Goal: Task Accomplishment & Management: Manage account settings

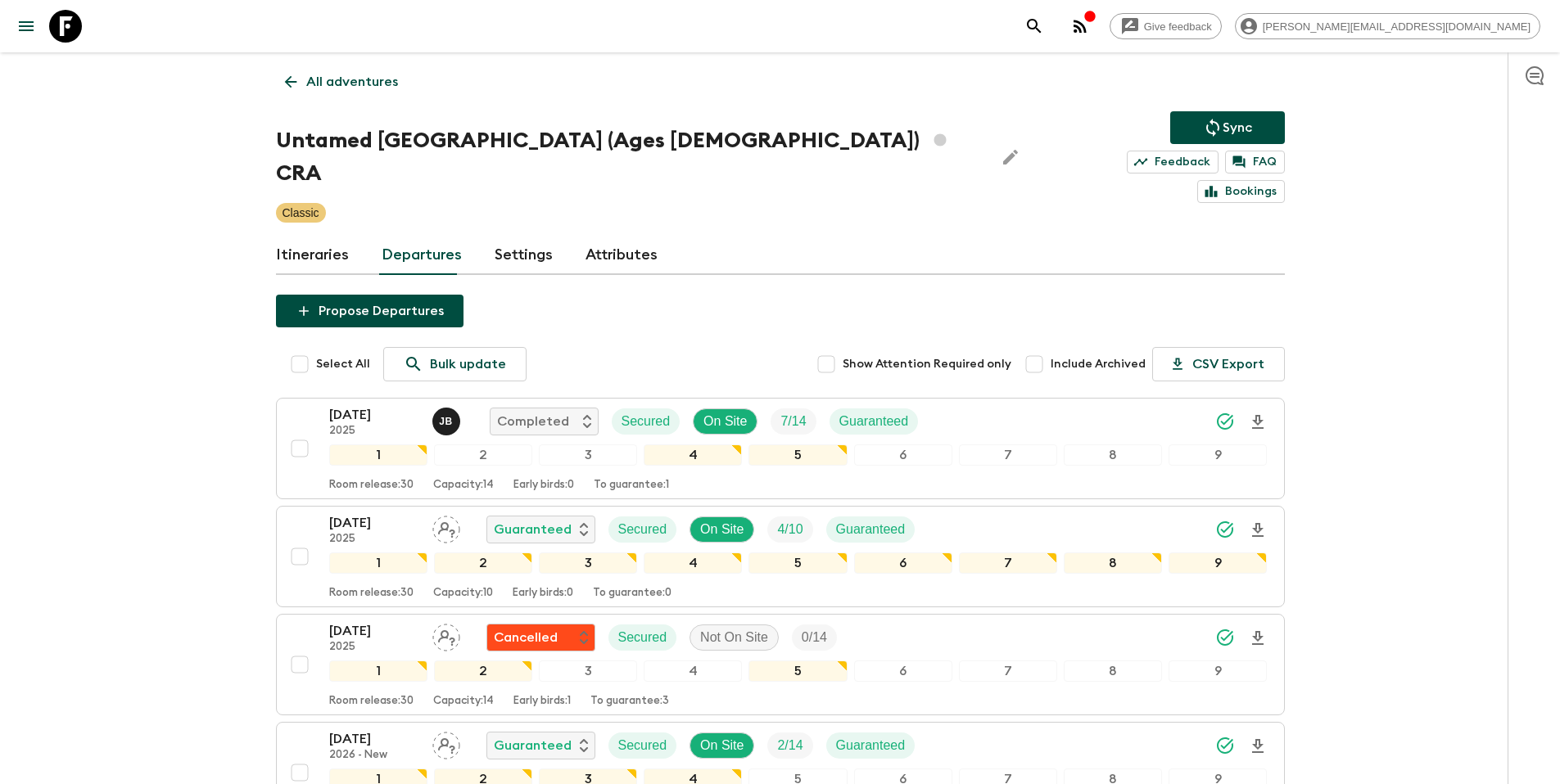
click at [311, 90] on p "All adventures" at bounding box center [352, 82] width 92 height 20
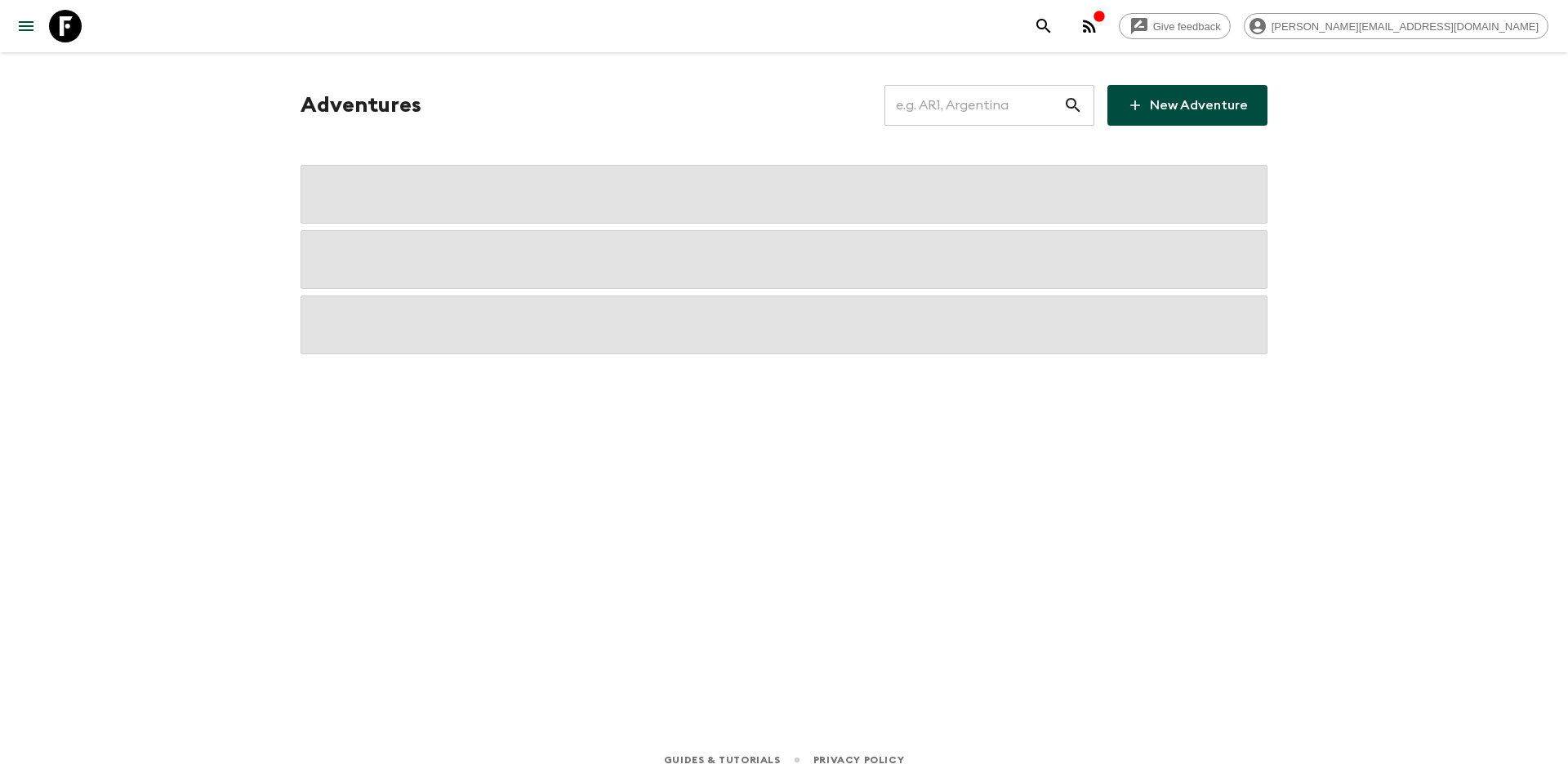
click at [954, 111] on input "text" at bounding box center [973, 105] width 179 height 46
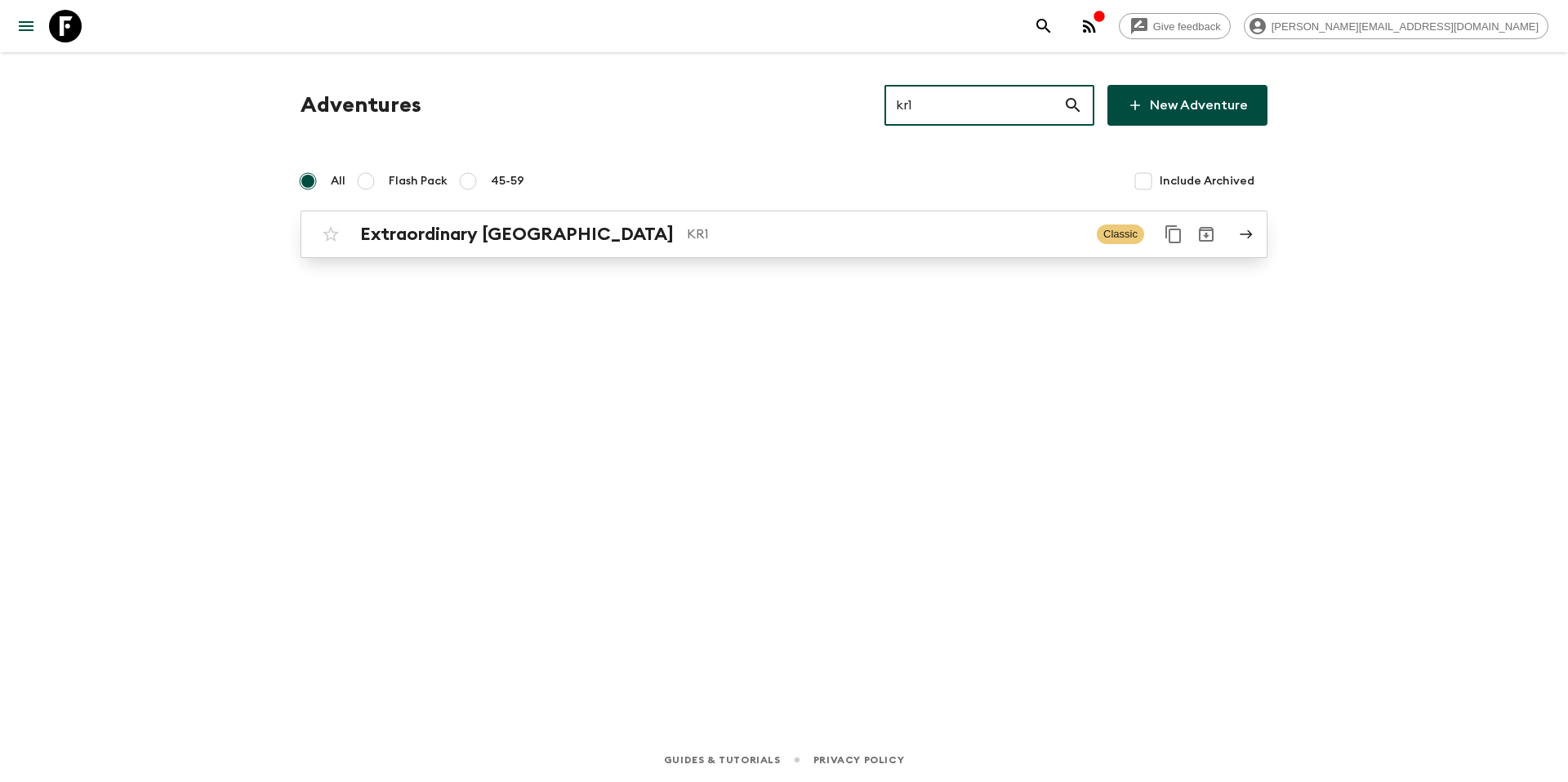
type input "kr1"
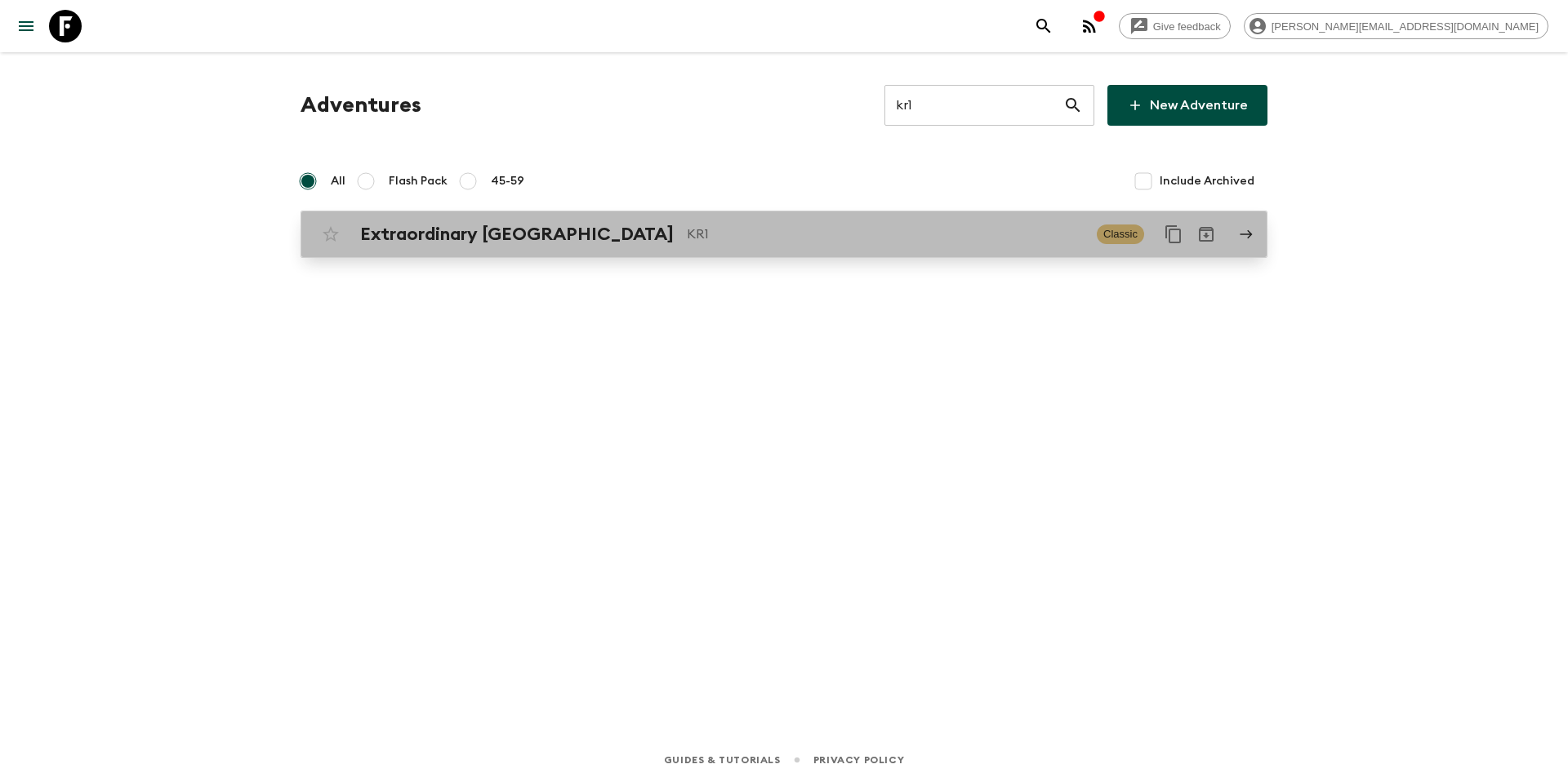
click at [797, 235] on p "KR1" at bounding box center [885, 235] width 397 height 20
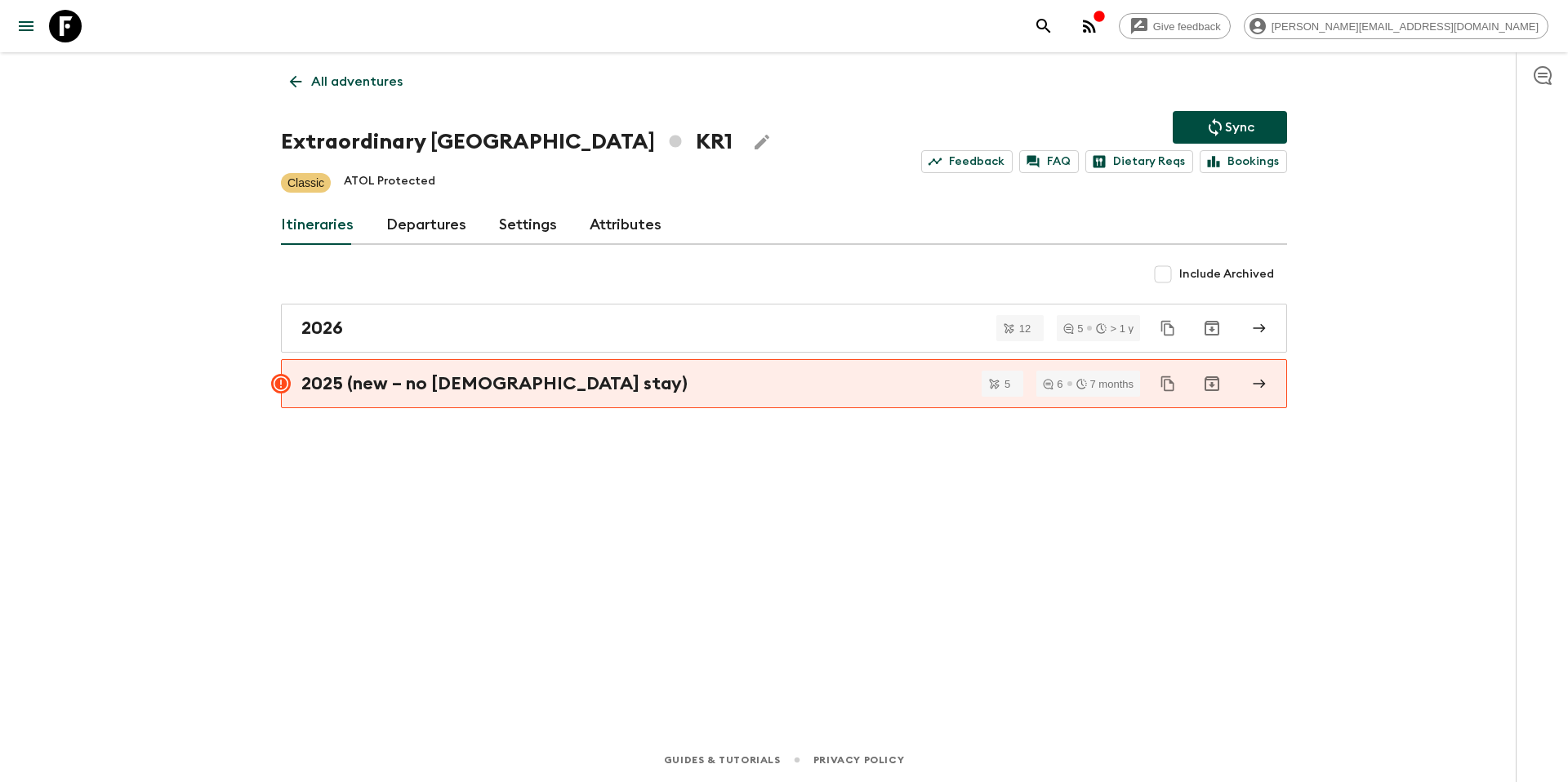
click at [422, 223] on link "Departures" at bounding box center [427, 226] width 80 height 39
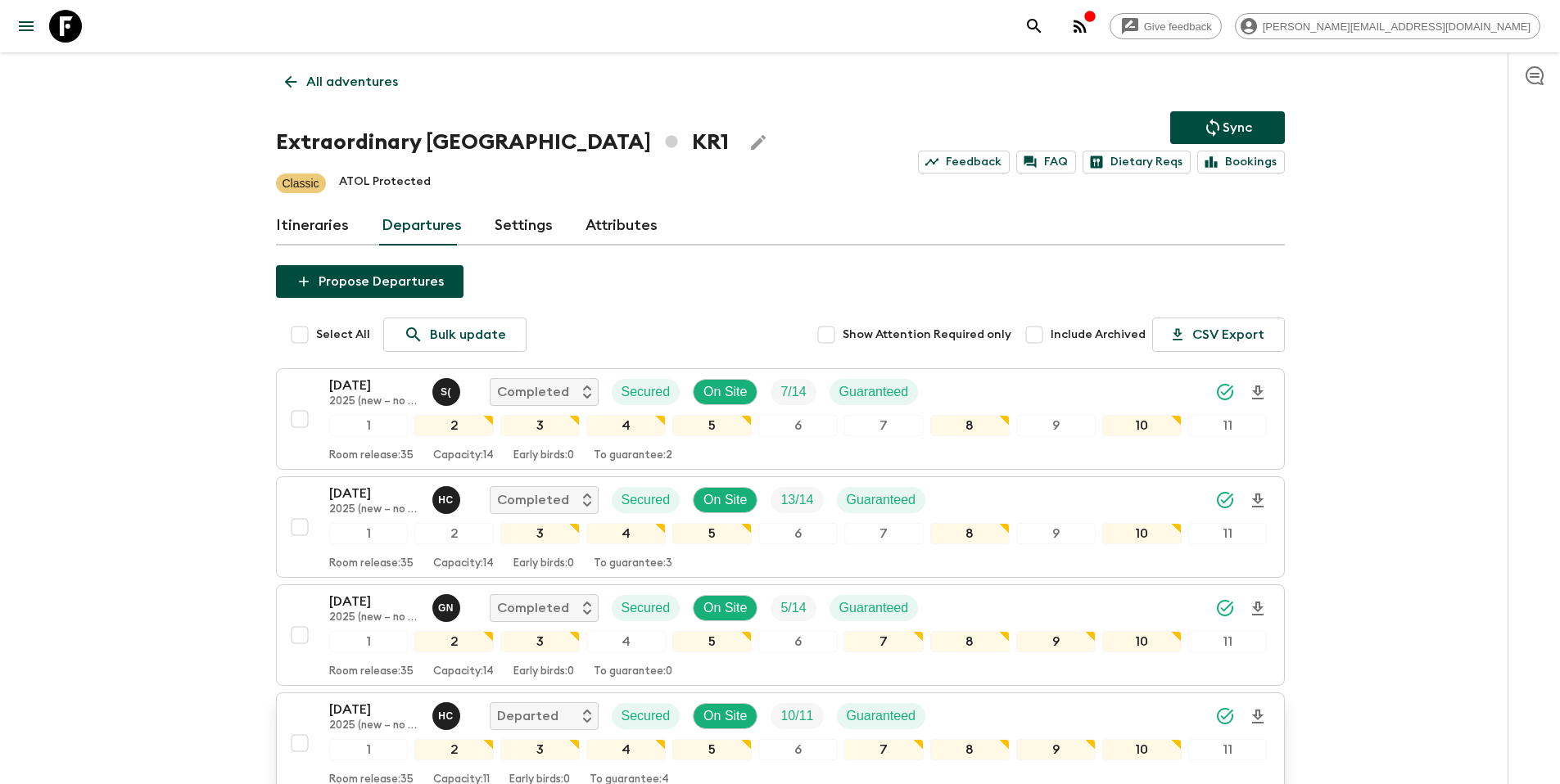
click at [961, 714] on div "[DATE] 2025 (new – no temple stay) H C Departed Secured On Site 10 / 11 Guarant…" at bounding box center [798, 716] width 938 height 33
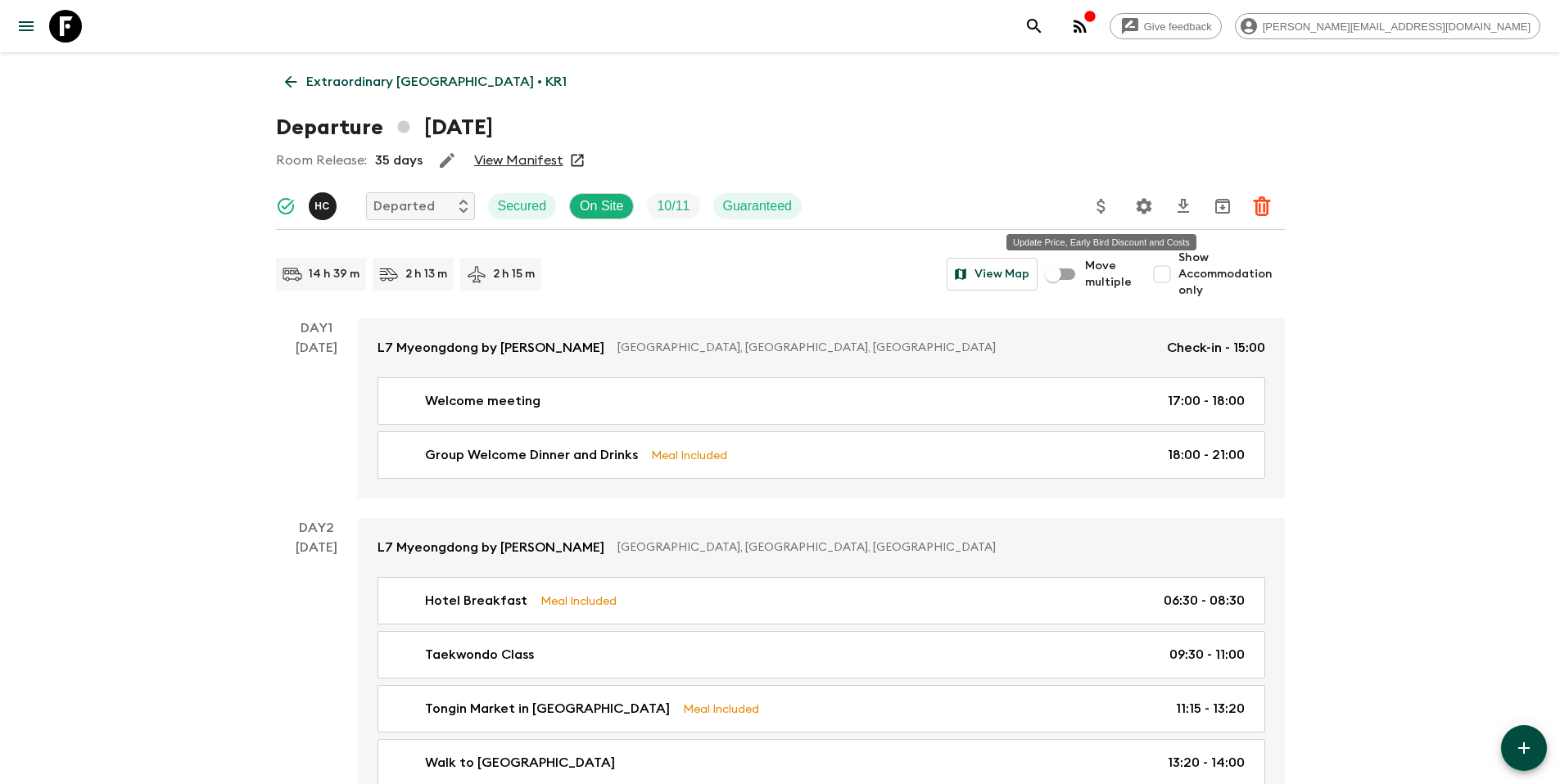
click at [1101, 202] on icon "Update Price, Early Bird Discount and Costs" at bounding box center [1101, 206] width 8 height 15
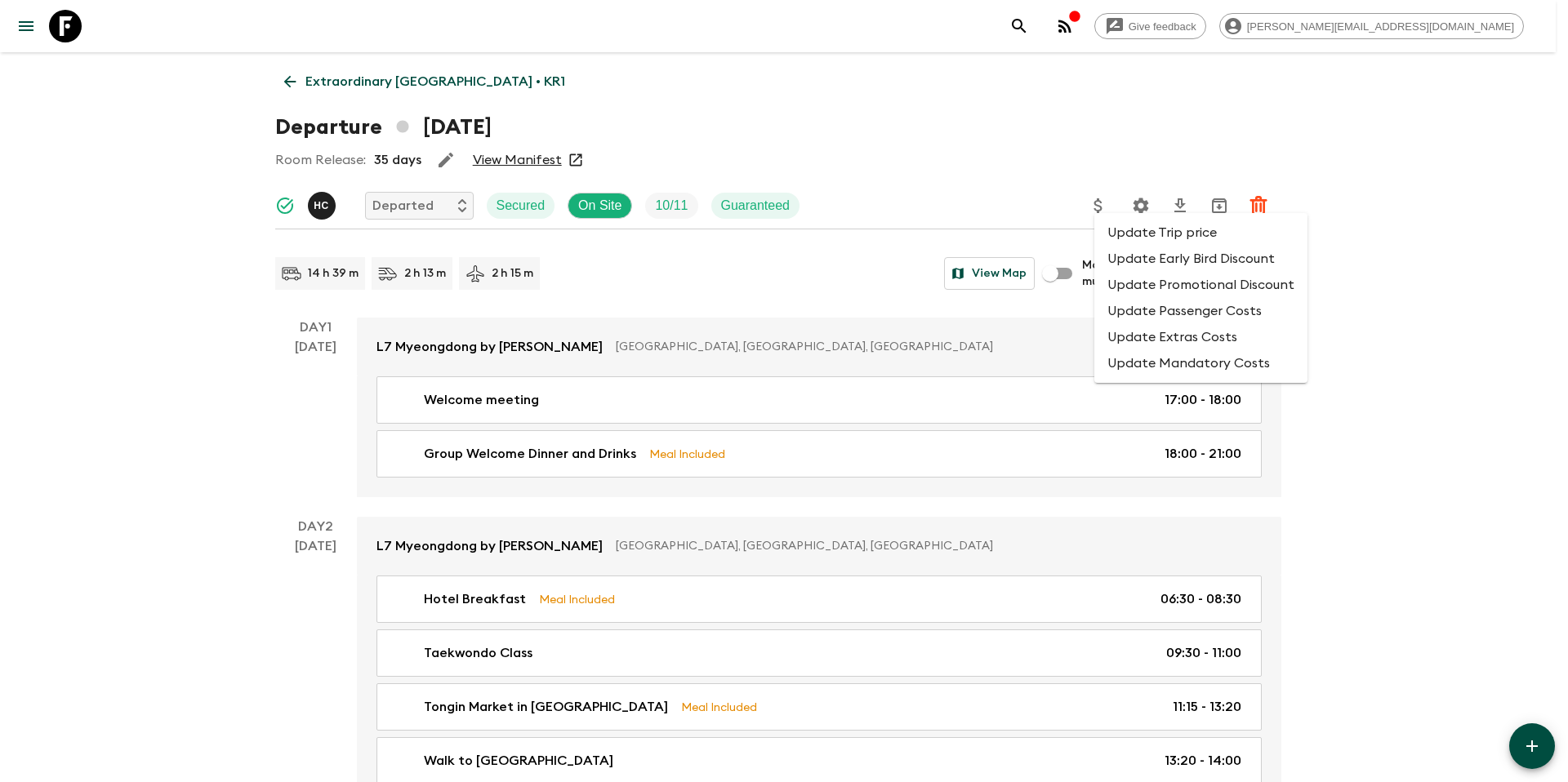
click at [1134, 203] on div at bounding box center [784, 391] width 1568 height 782
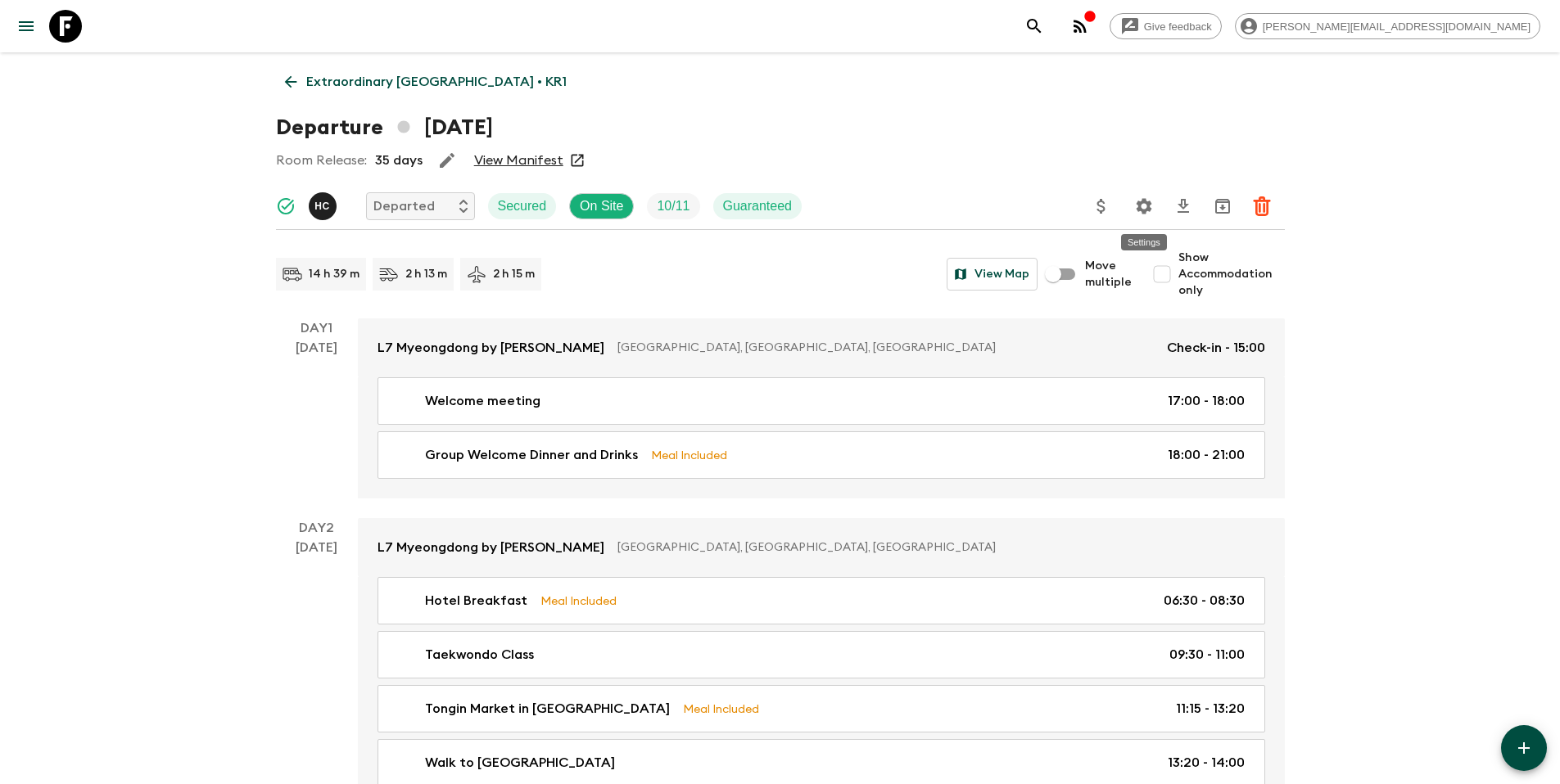
click at [1148, 209] on icon "Settings" at bounding box center [1143, 206] width 16 height 16
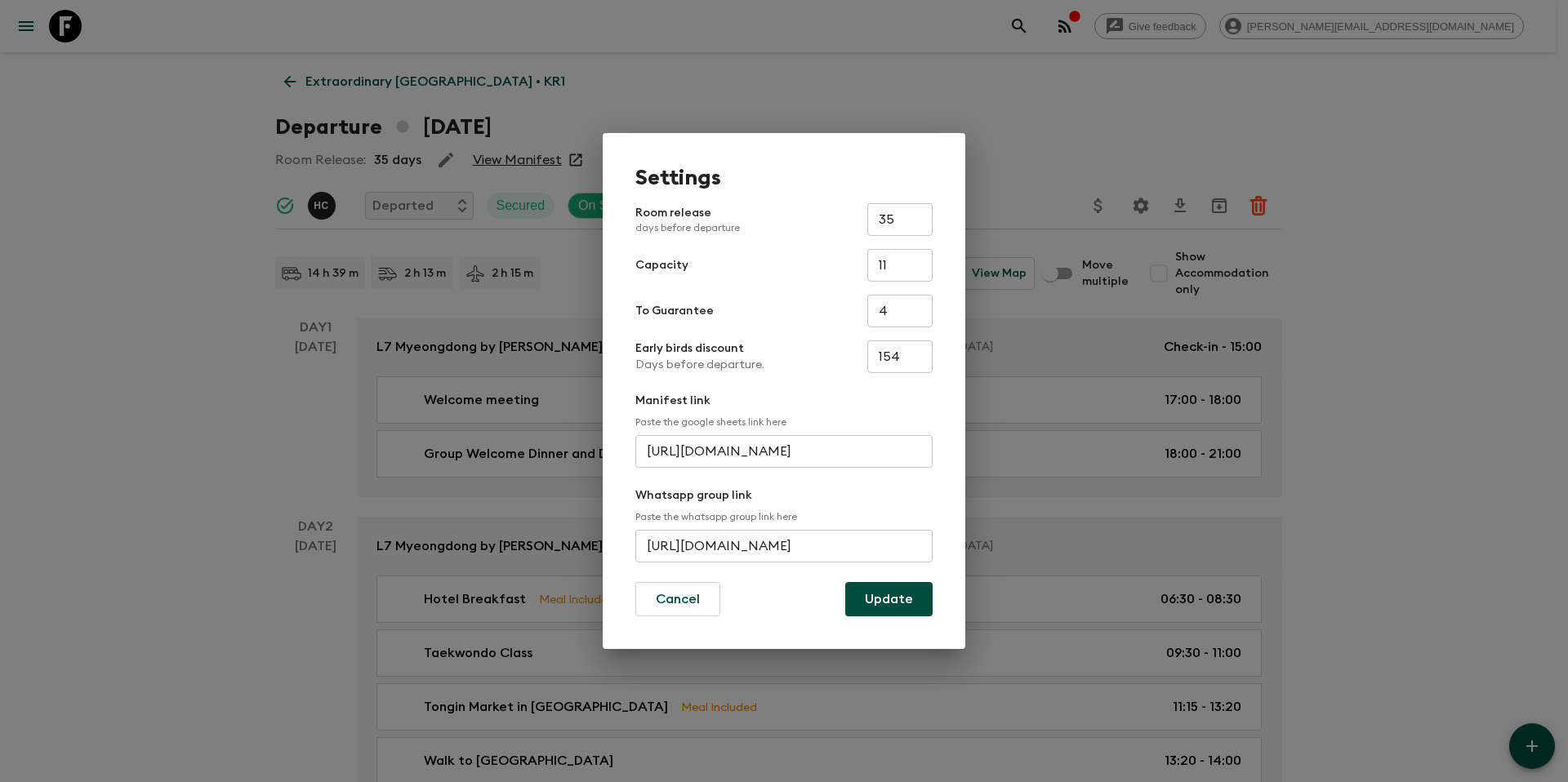
click at [914, 277] on input "11" at bounding box center [900, 266] width 65 height 33
type input "14"
click at [900, 611] on button "Update" at bounding box center [888, 599] width 87 height 34
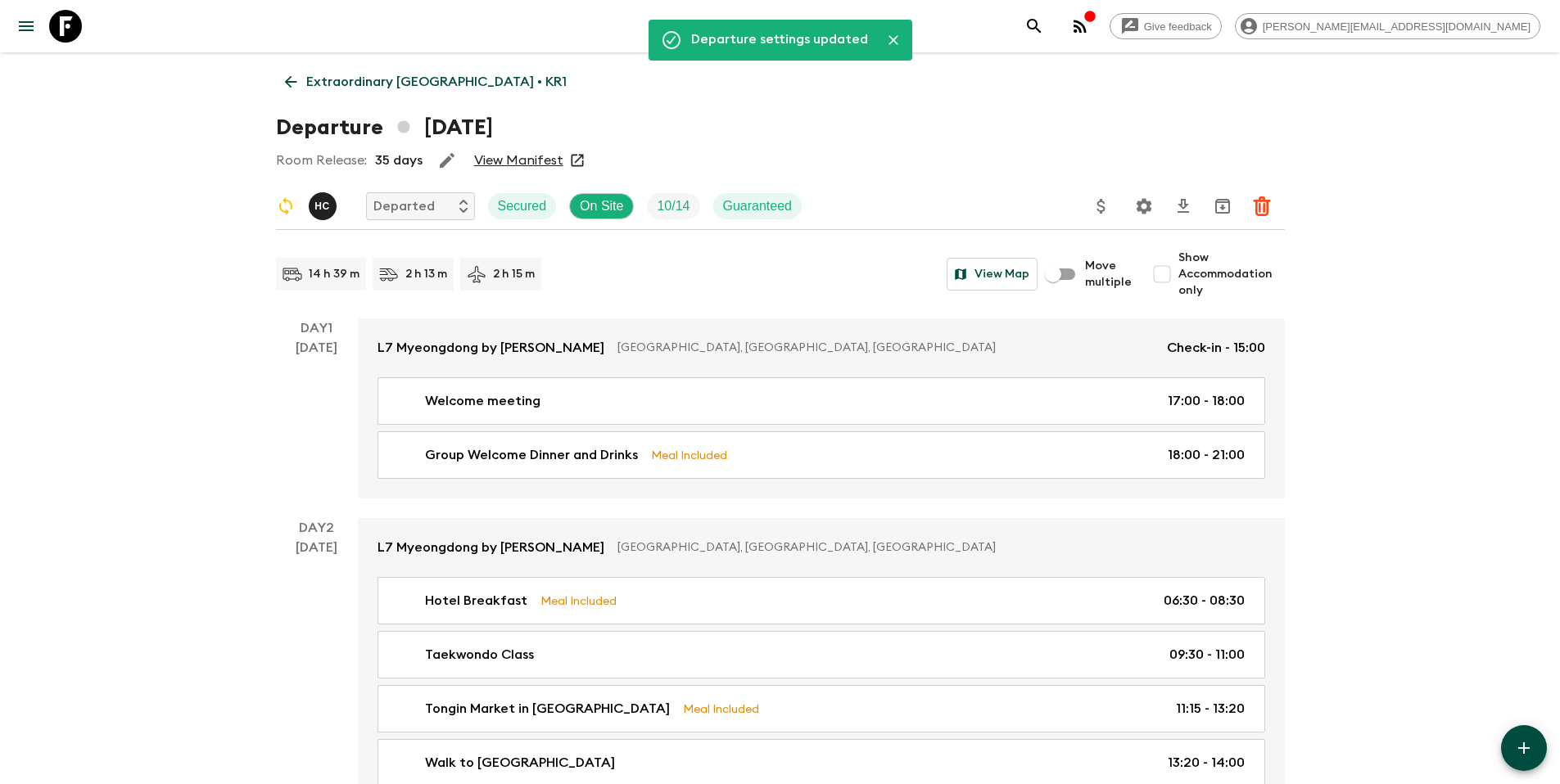
click at [388, 83] on p "Extraordinary South Korea • KR1" at bounding box center [437, 82] width 261 height 20
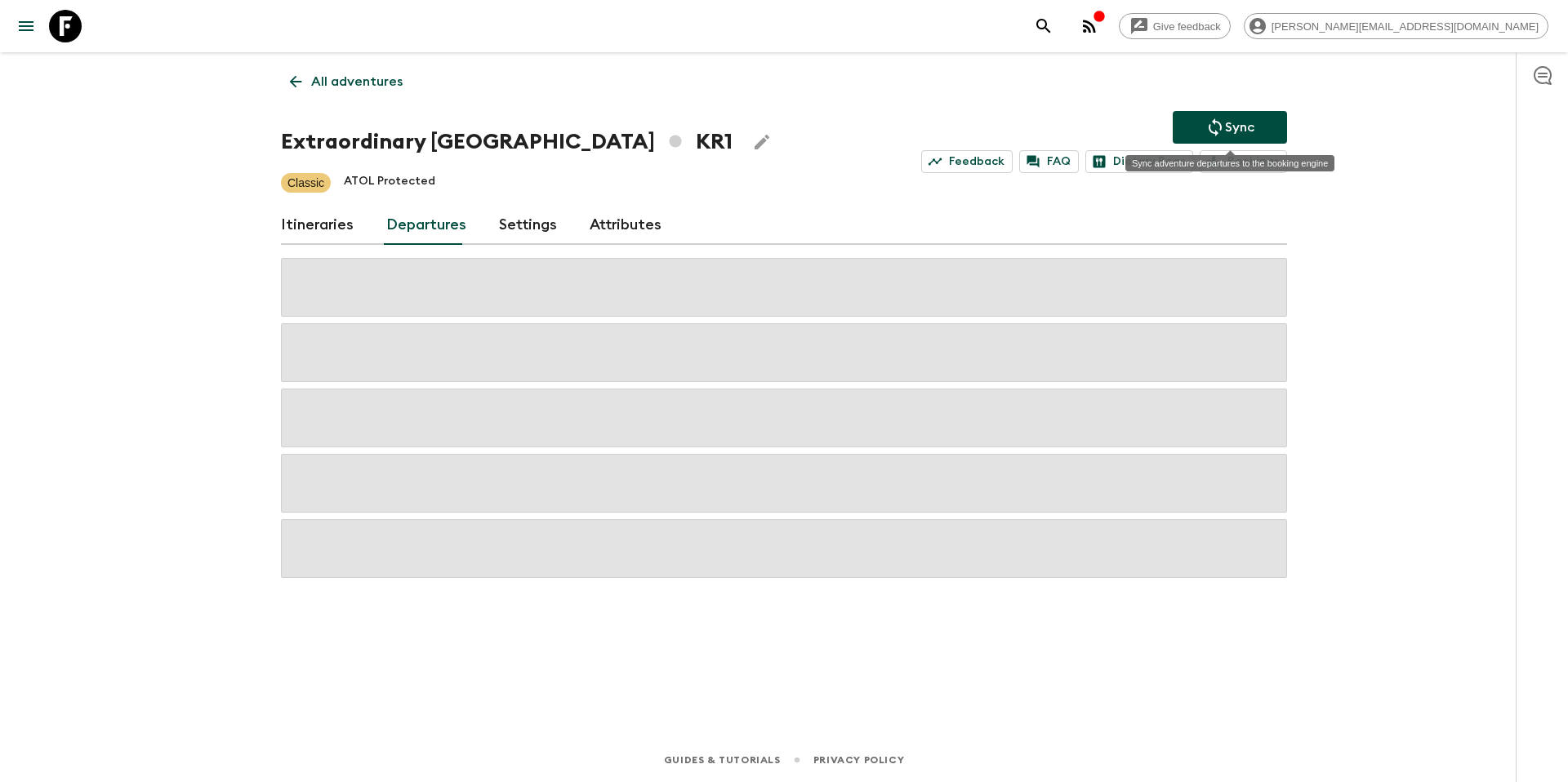
click at [1228, 132] on p "Sync" at bounding box center [1240, 127] width 29 height 20
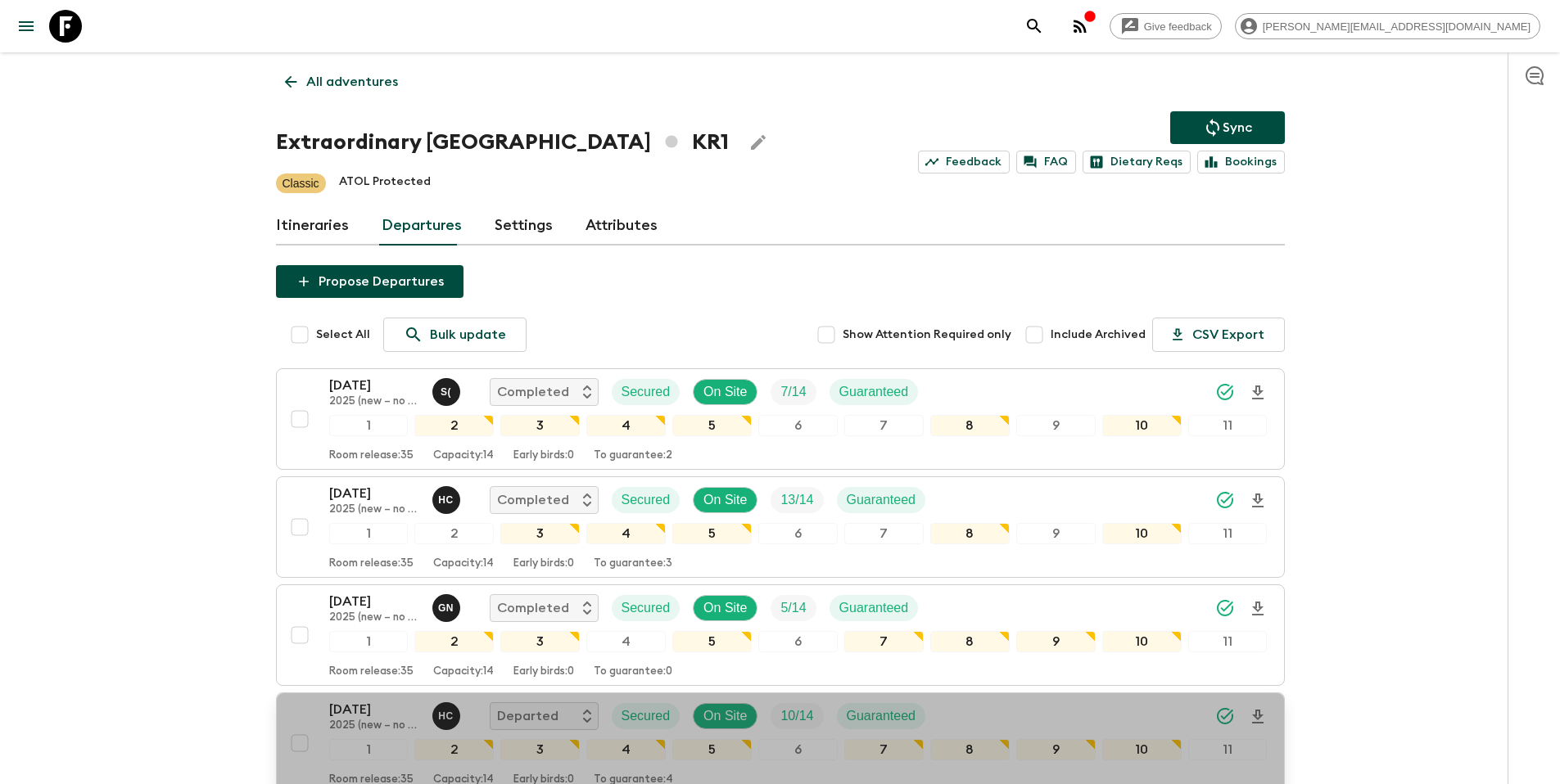
click at [1102, 715] on div "12 Oct 2025 2025 (new – no temple stay) H C Departed Secured On Site 10 / 14 Gu…" at bounding box center [798, 716] width 938 height 33
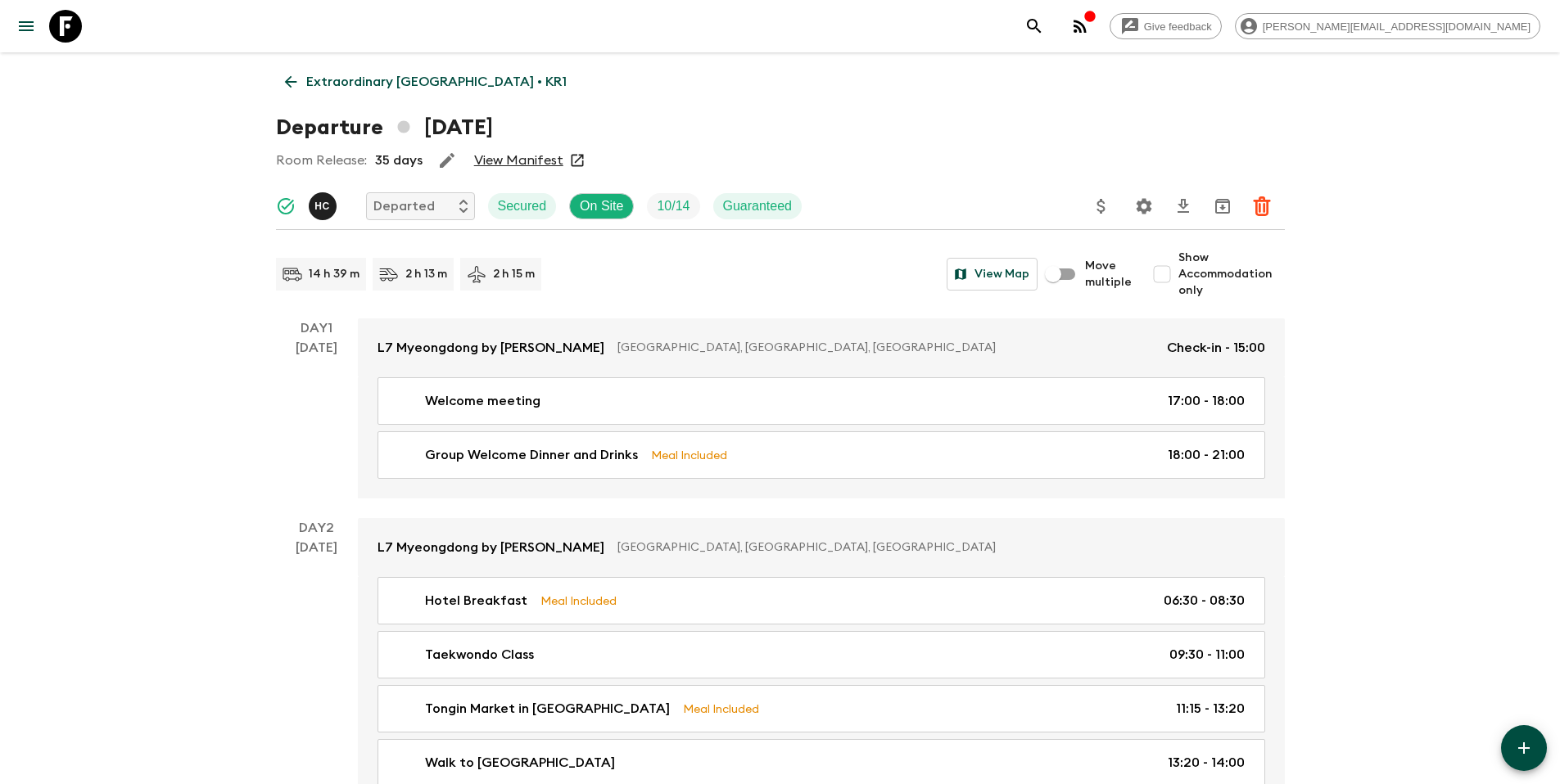
click at [1104, 215] on icon "Update Price, Early Bird Discount and Costs" at bounding box center [1101, 206] width 20 height 20
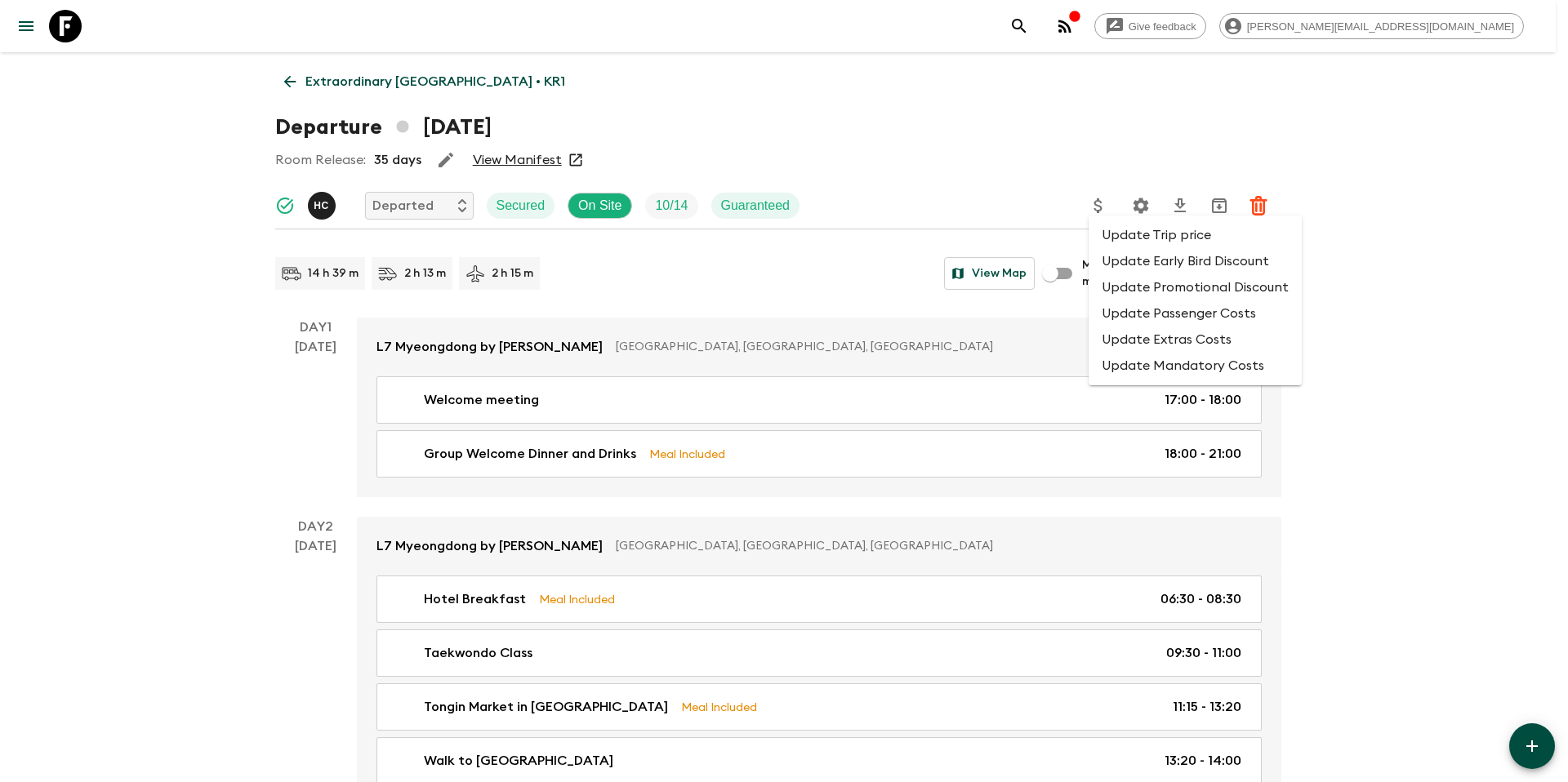
click at [1142, 203] on div at bounding box center [784, 391] width 1568 height 782
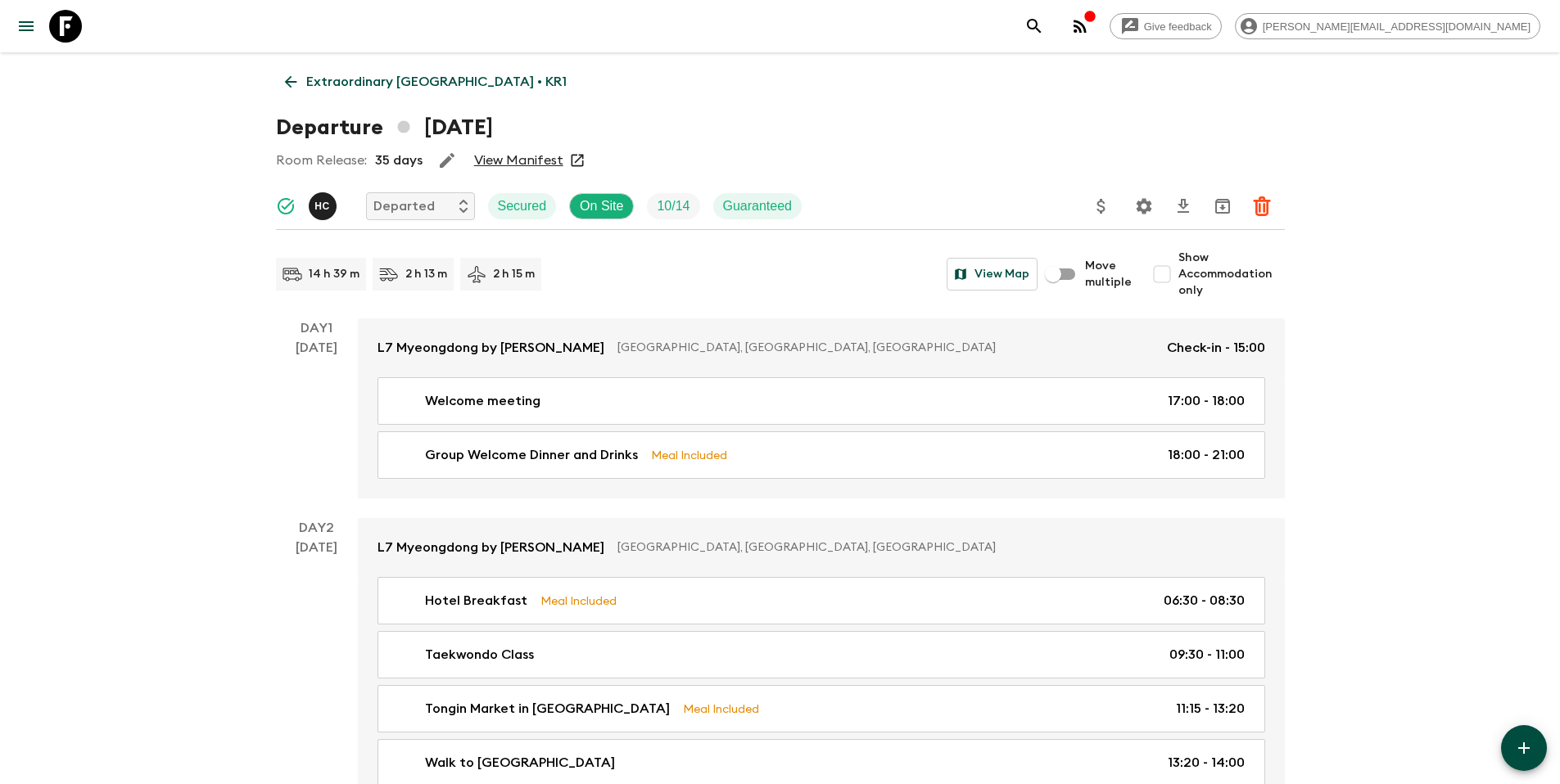
click at [1141, 208] on icon "Settings" at bounding box center [1143, 206] width 16 height 16
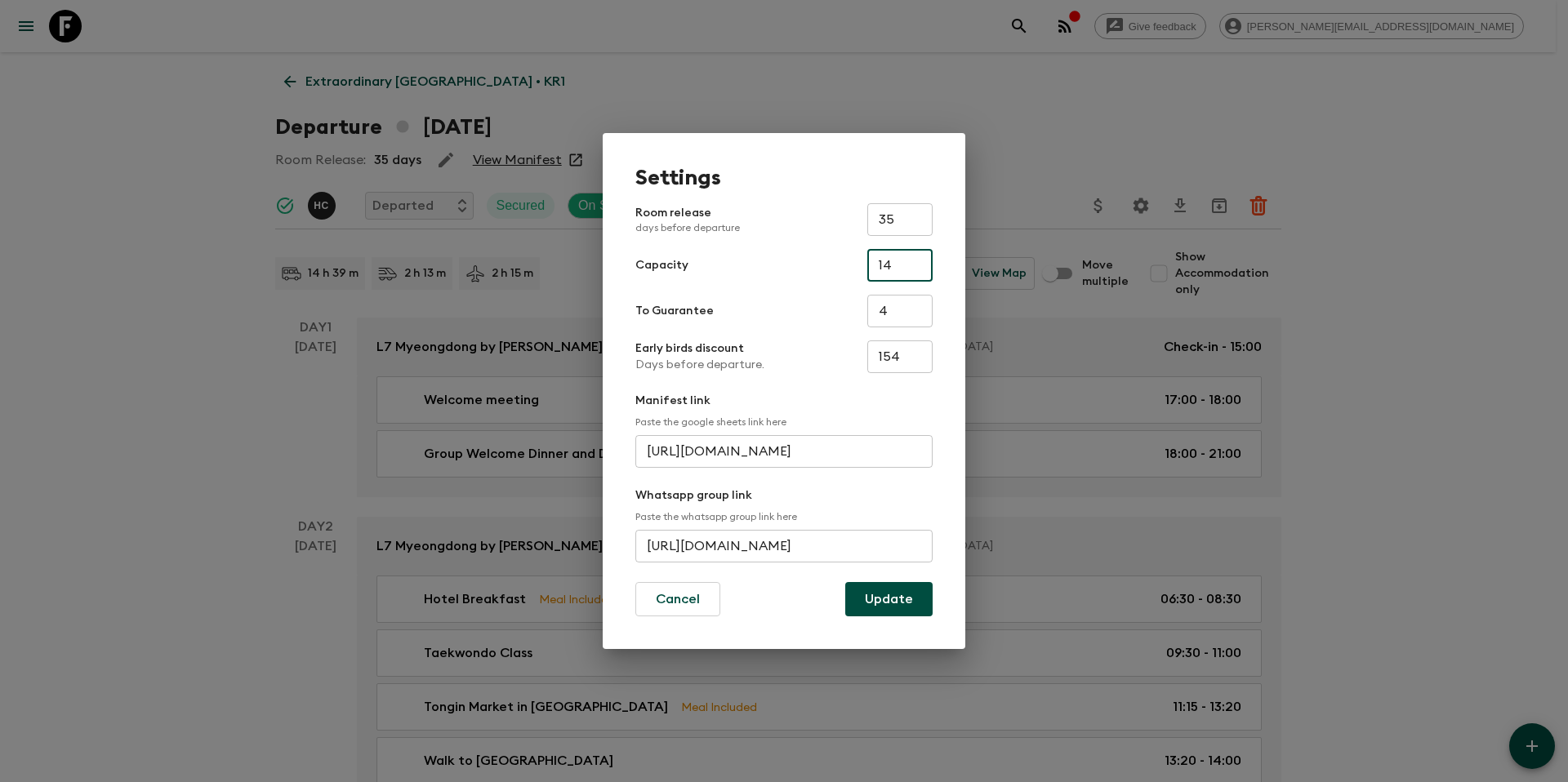
click at [903, 273] on input "14" at bounding box center [900, 266] width 65 height 33
type input "16"
click at [907, 604] on button "Update" at bounding box center [888, 599] width 87 height 34
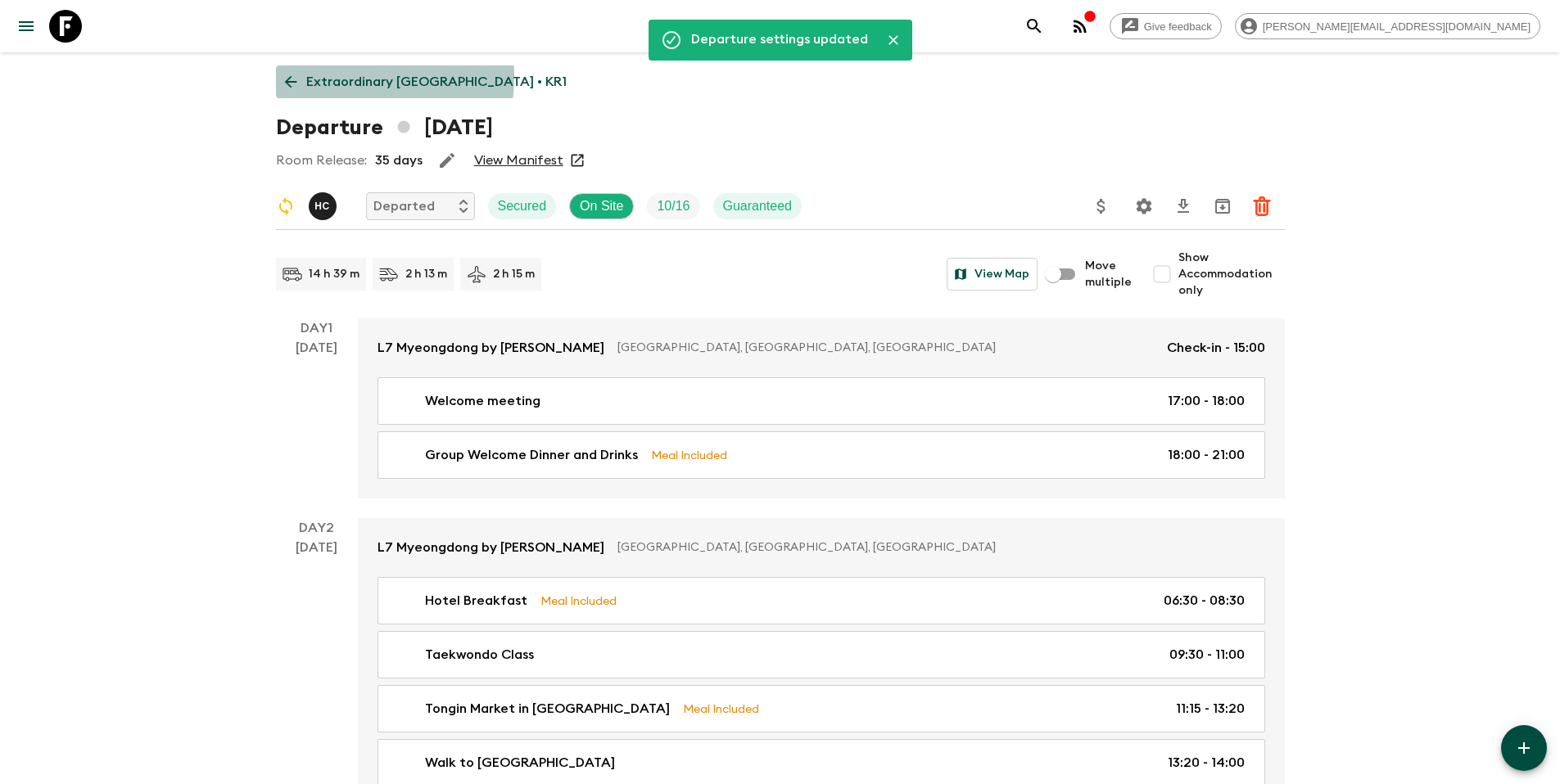
click at [358, 78] on p "Extraordinary South Korea • KR1" at bounding box center [437, 82] width 261 height 20
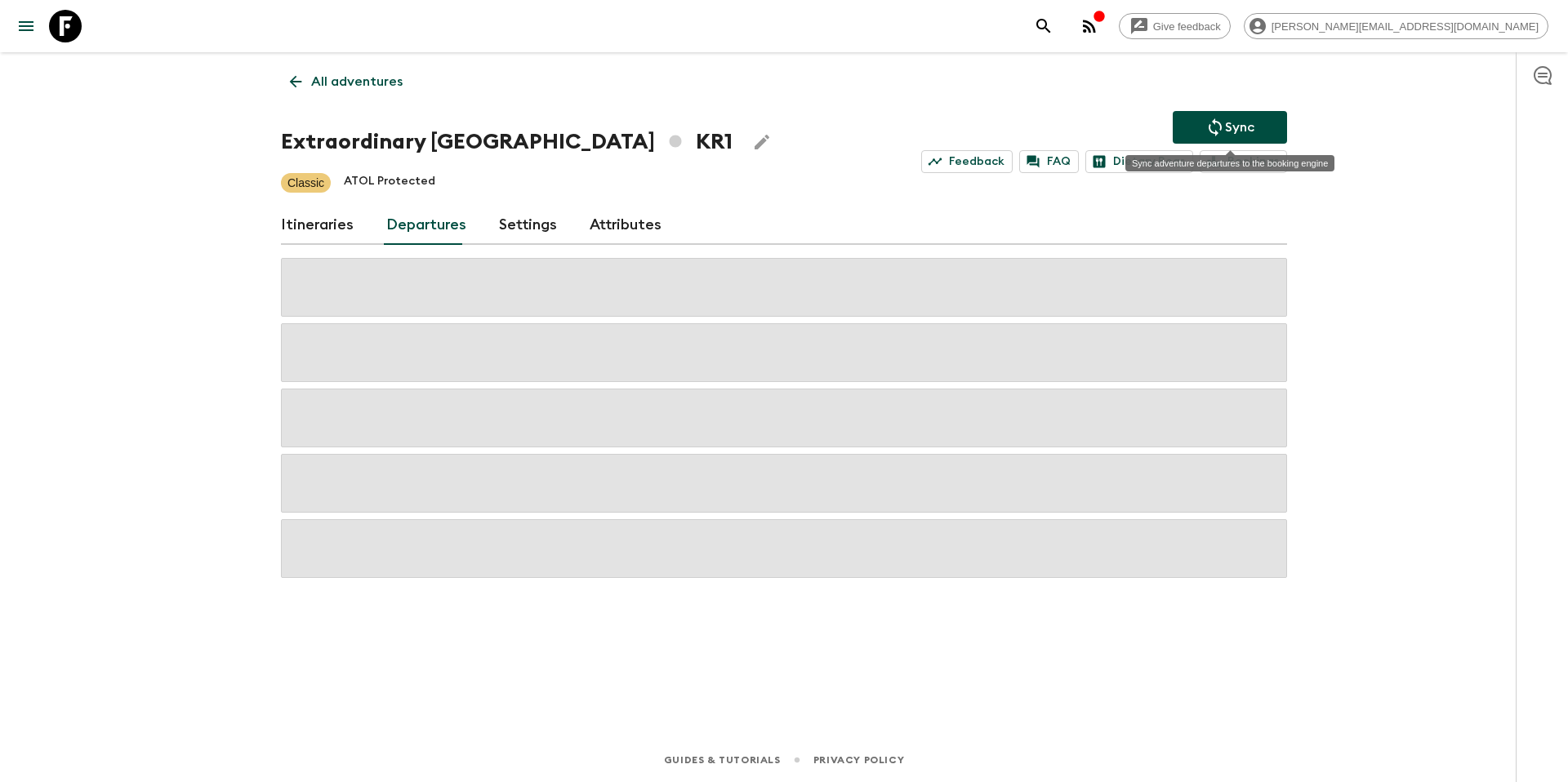
click at [1236, 130] on p "Sync" at bounding box center [1240, 127] width 29 height 20
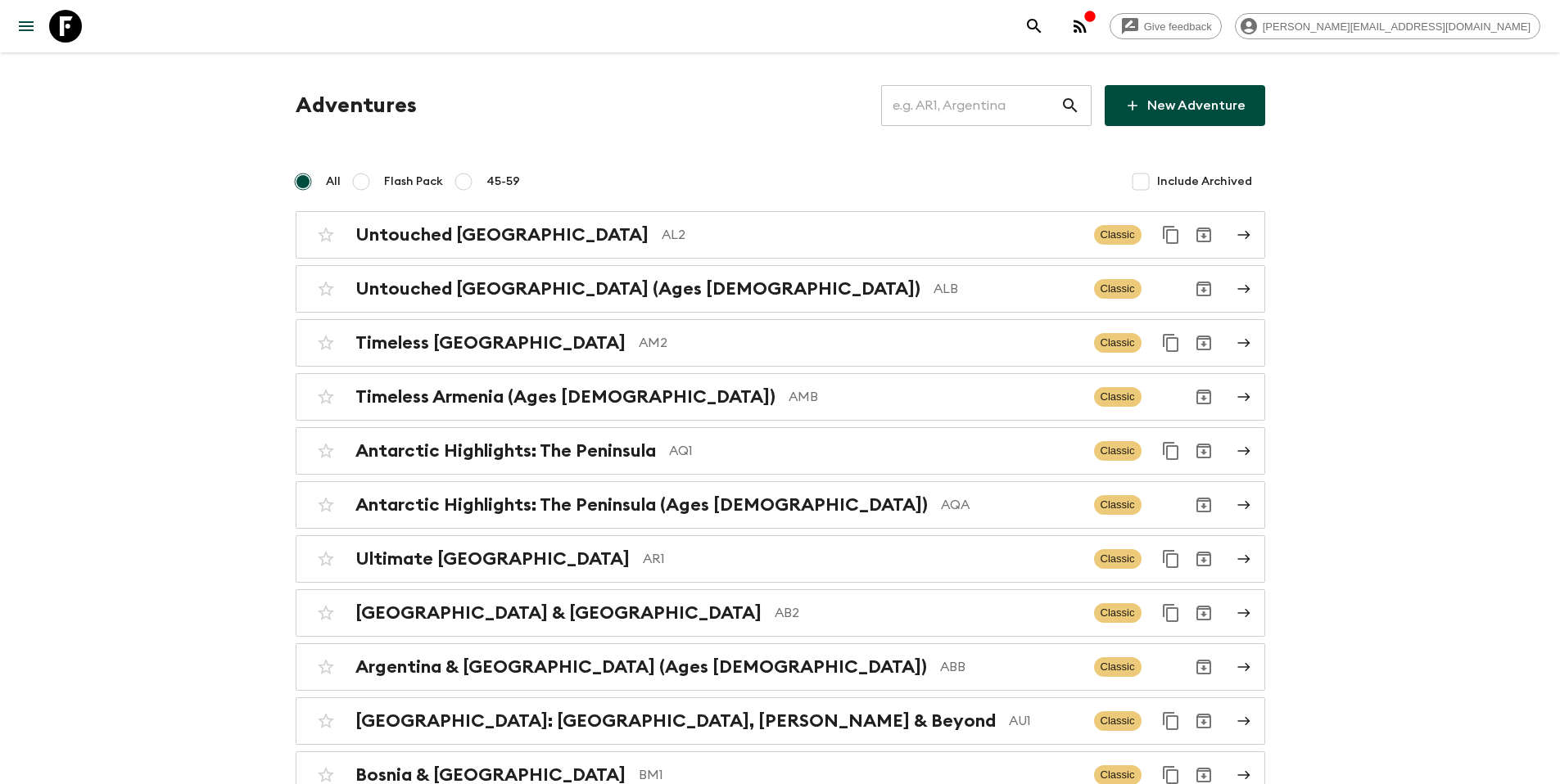
click at [975, 110] on input "text" at bounding box center [970, 106] width 179 height 46
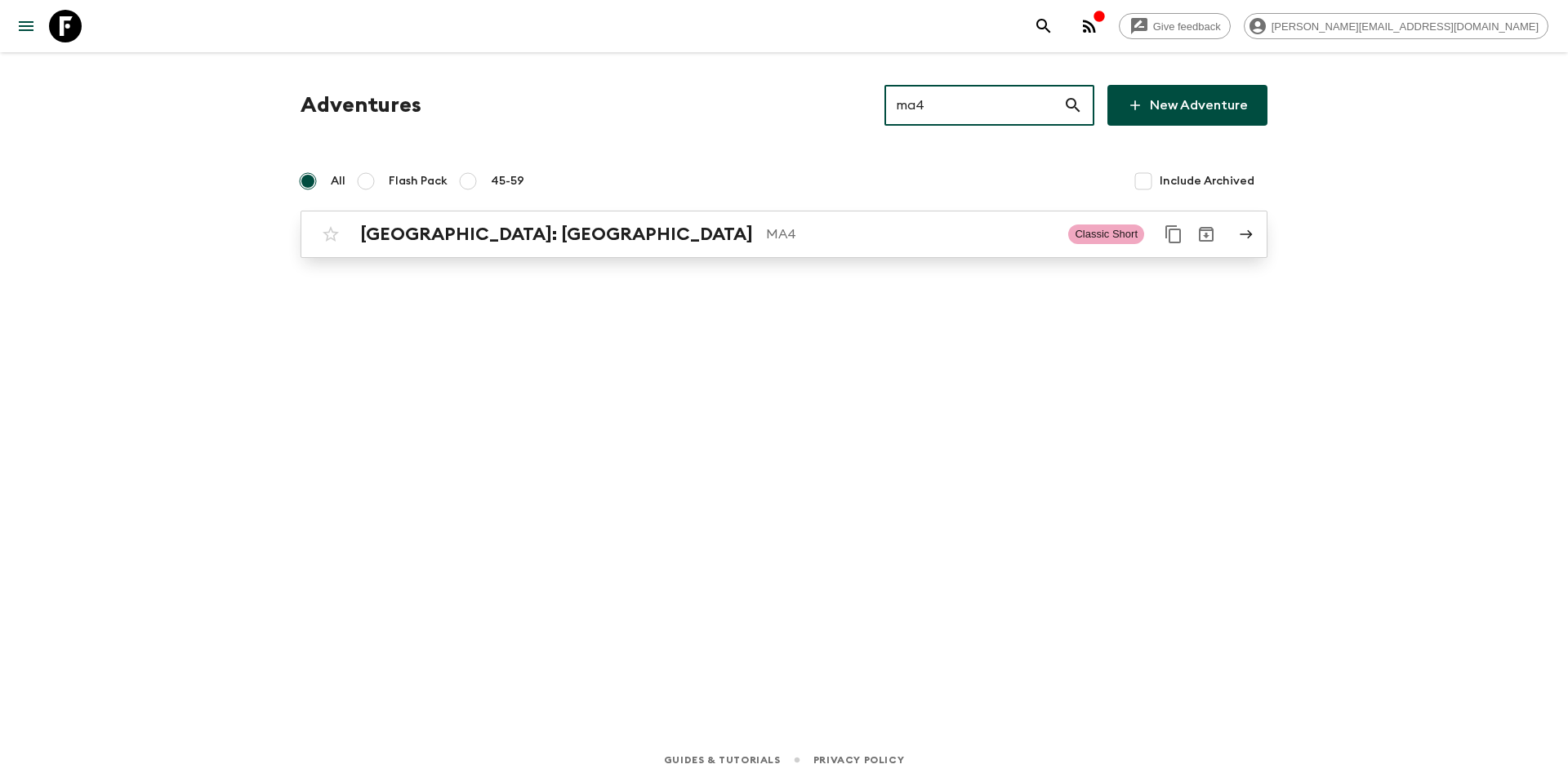
type input "ma4"
click at [786, 248] on div "[GEOGRAPHIC_DATA]: [GEOGRAPHIC_DATA] MA4 Classic Short" at bounding box center [752, 235] width 875 height 33
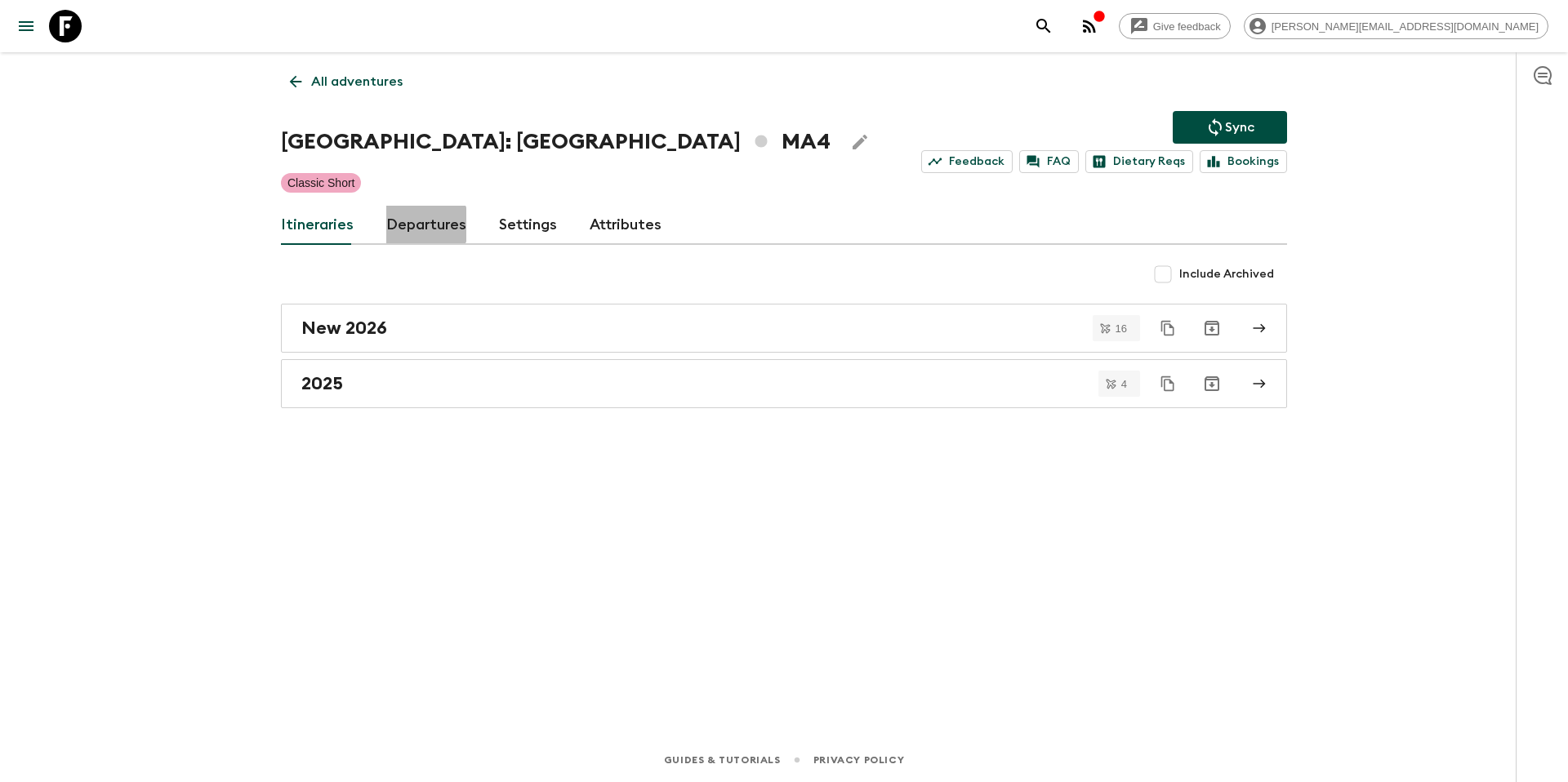
drag, startPoint x: 422, startPoint y: 225, endPoint x: 435, endPoint y: 234, distance: 15.8
click at [422, 226] on link "Departures" at bounding box center [427, 226] width 80 height 39
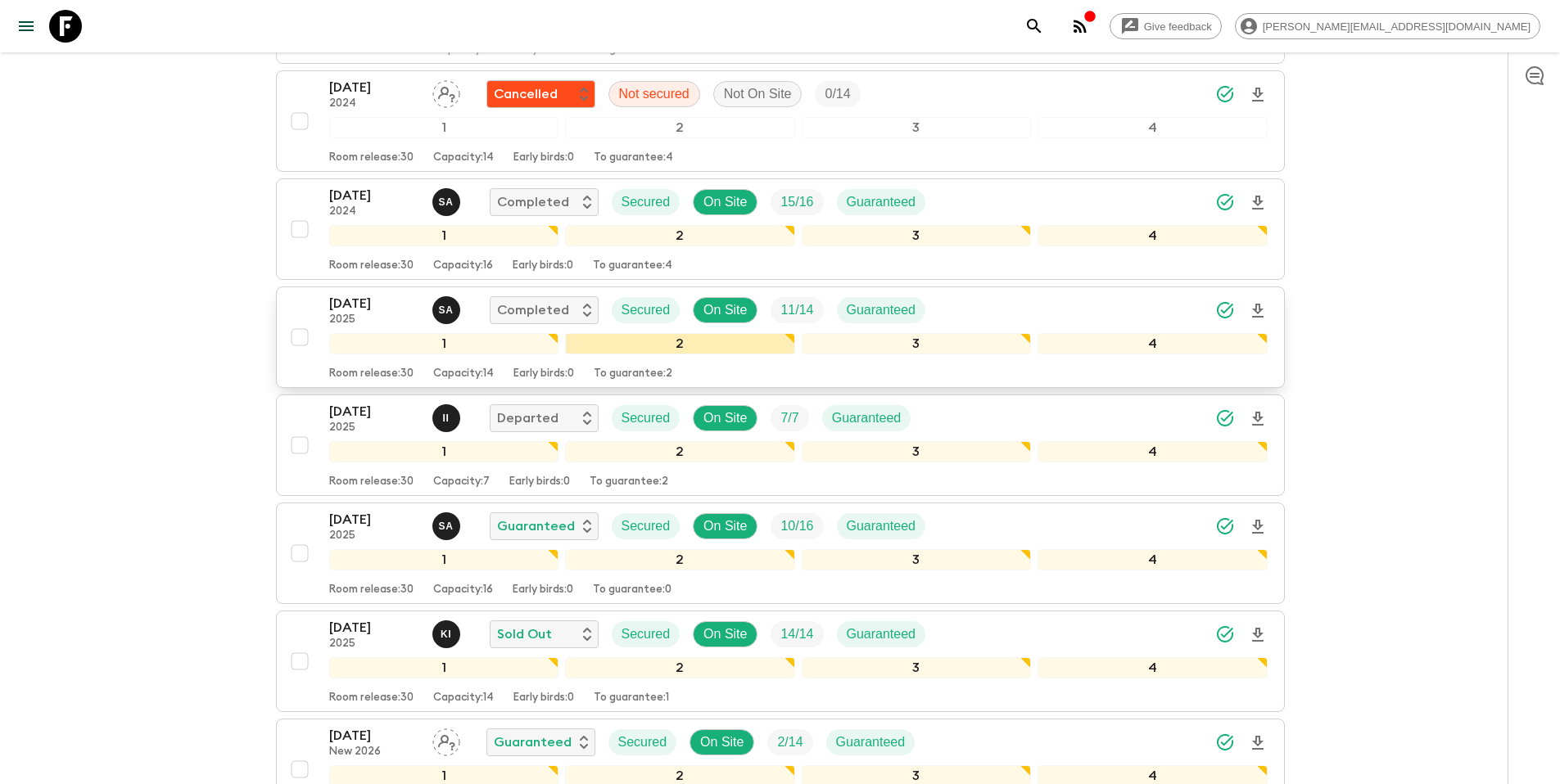
scroll to position [1290, 0]
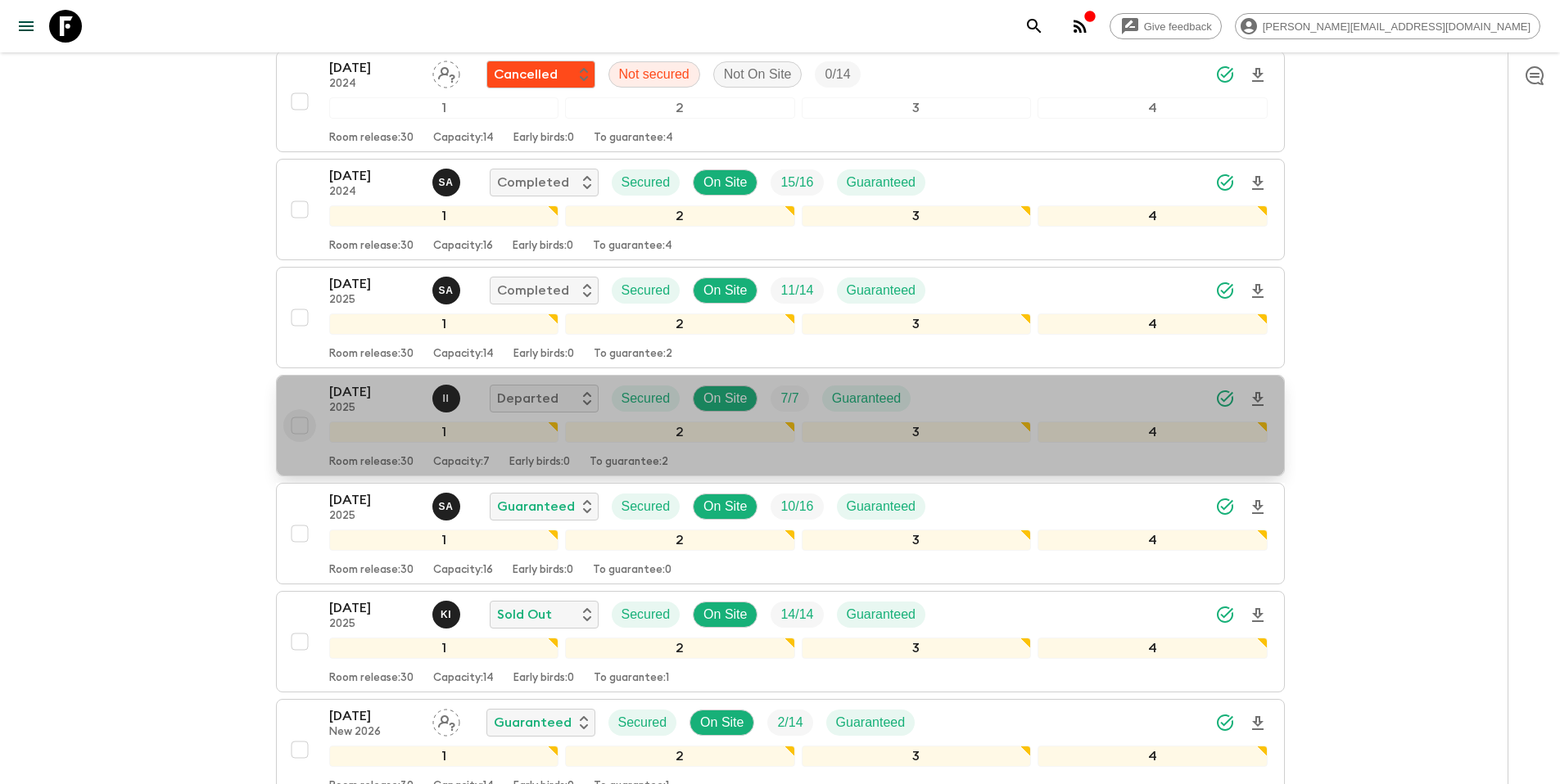
click at [302, 423] on input "checkbox" at bounding box center [300, 426] width 33 height 33
checkbox input "true"
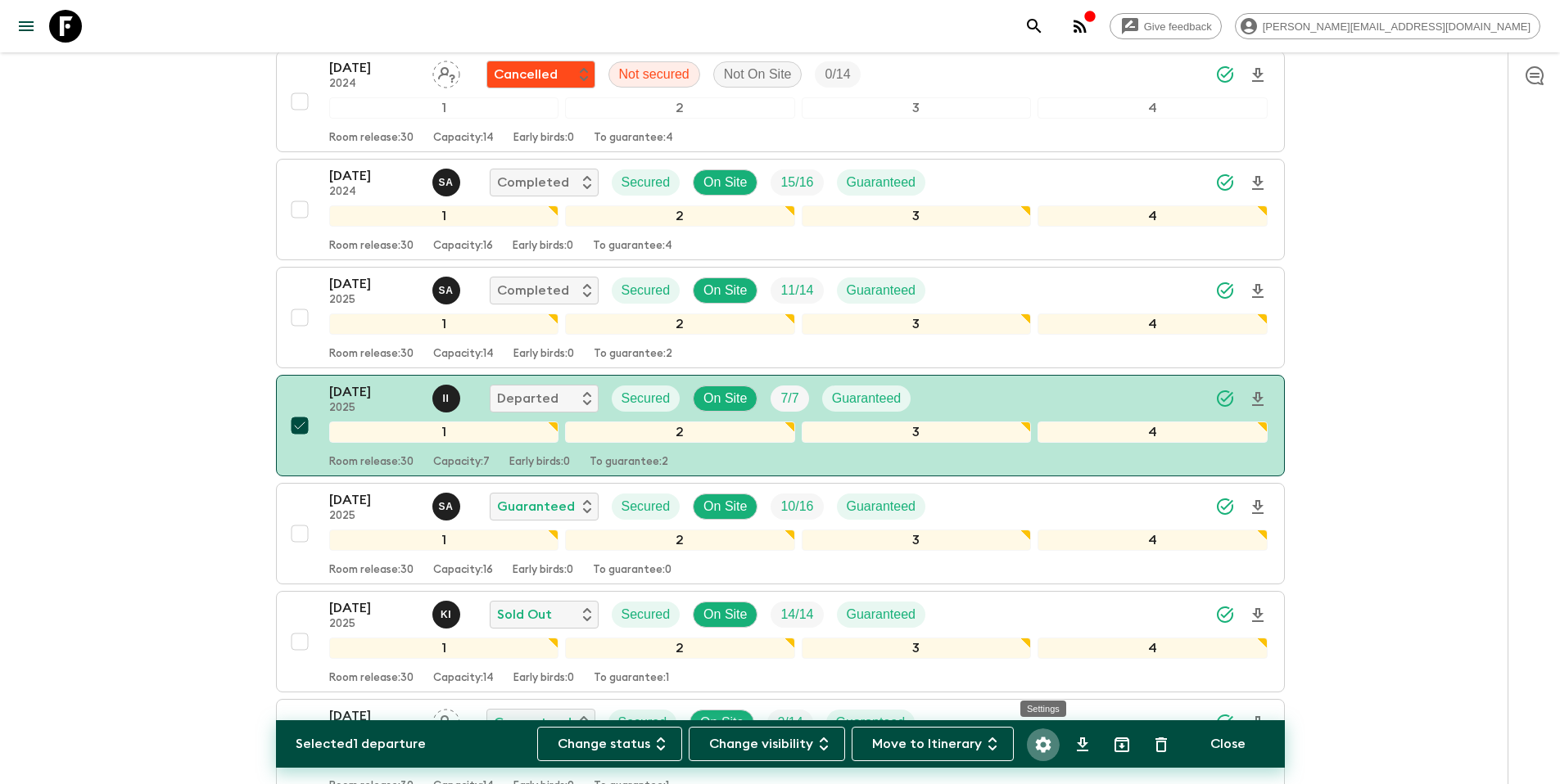
click at [1045, 746] on icon "Settings" at bounding box center [1042, 744] width 16 height 16
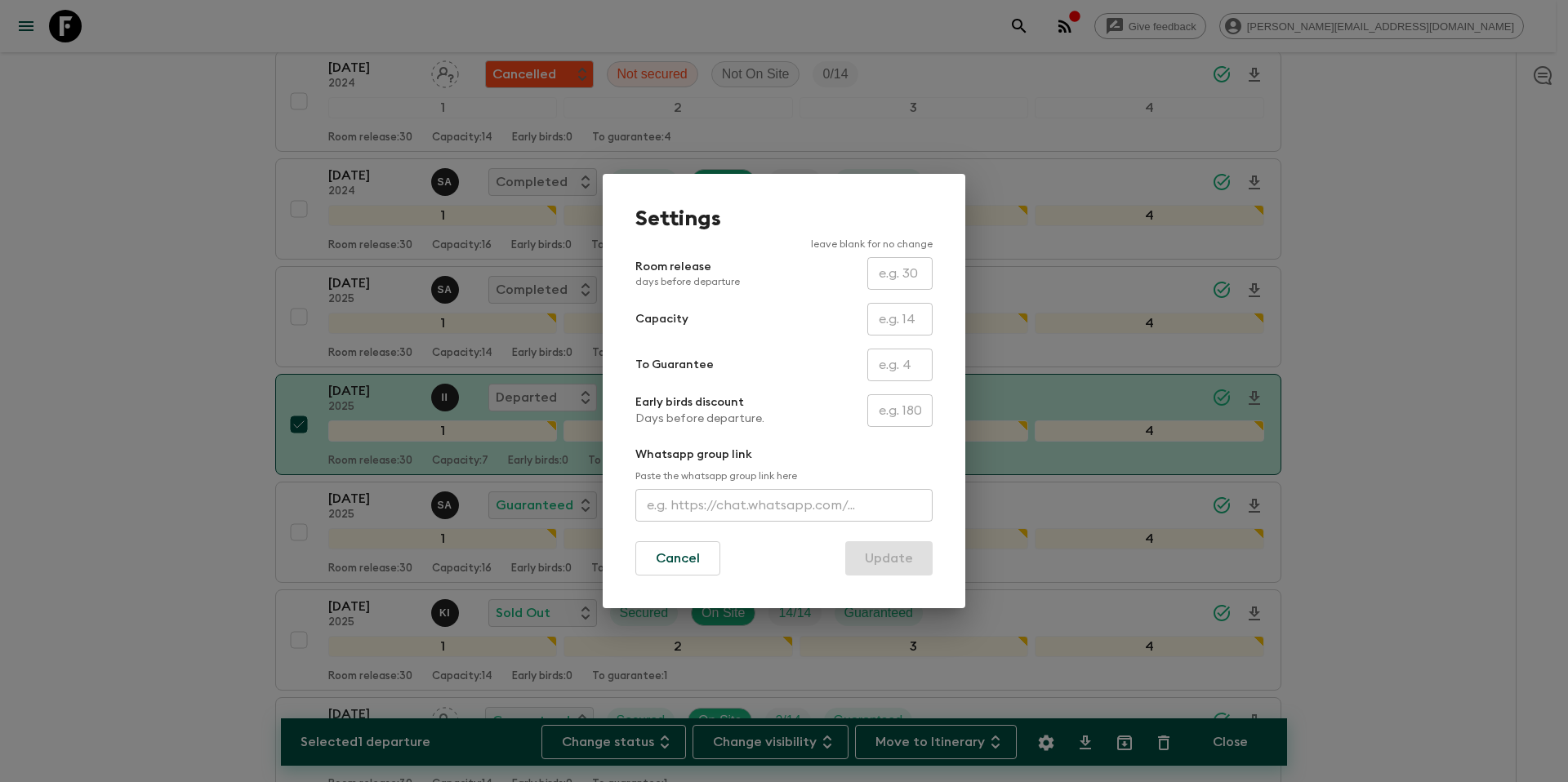
click at [896, 330] on input "text" at bounding box center [900, 320] width 65 height 33
type input "14"
click at [908, 563] on button "Update" at bounding box center [888, 558] width 87 height 34
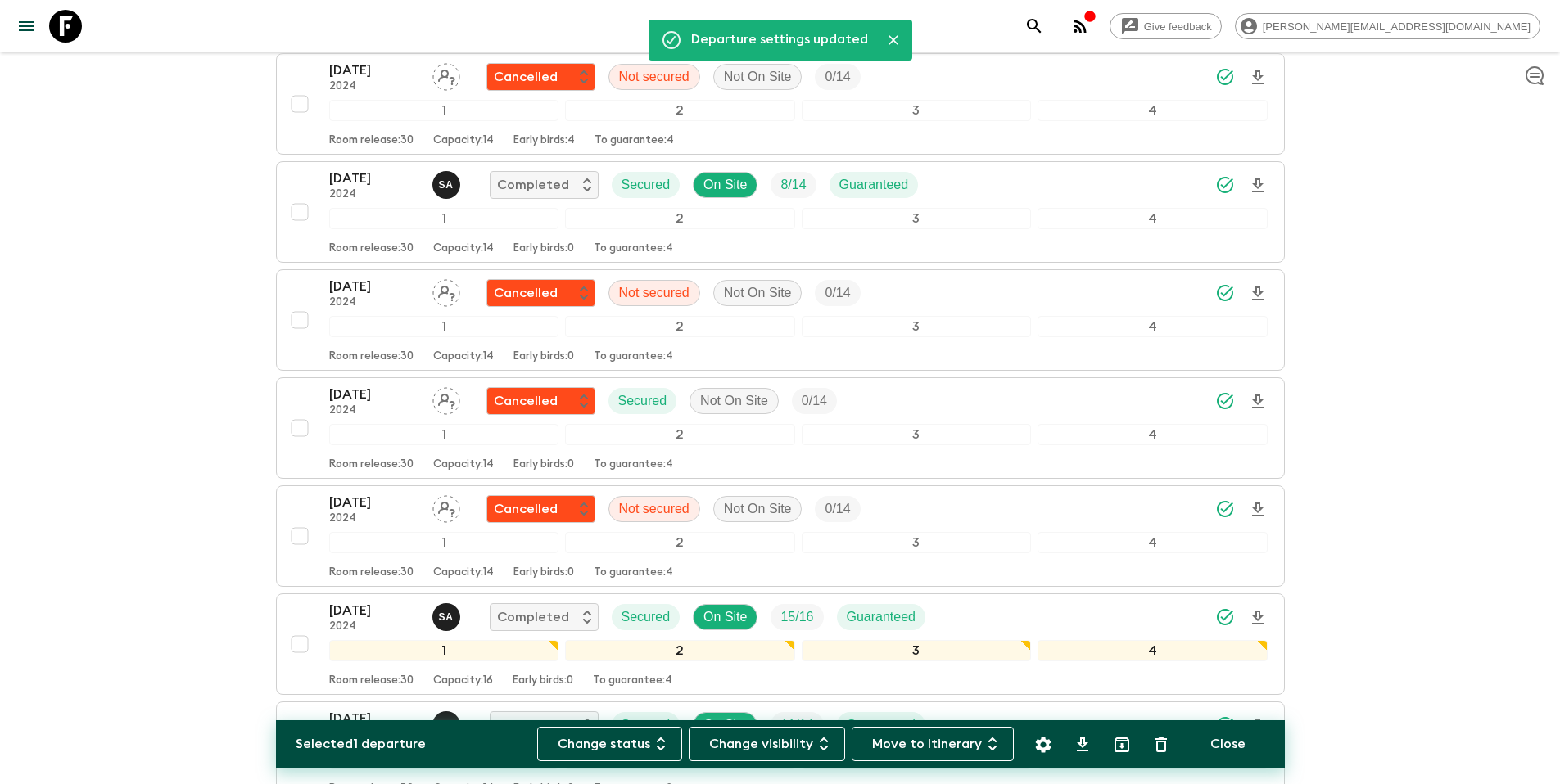
scroll to position [0, 0]
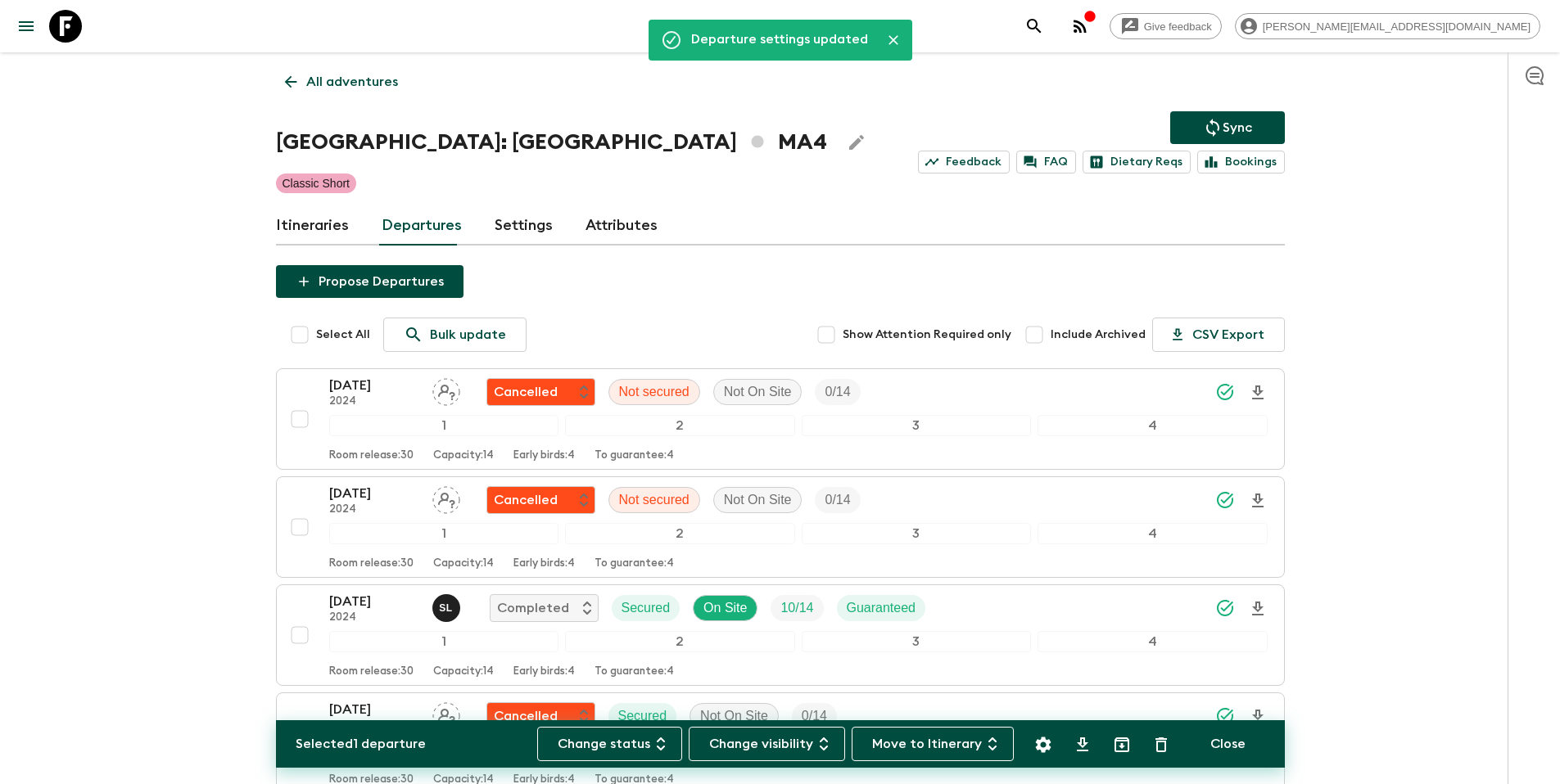
click at [1254, 125] on button "Sync" at bounding box center [1227, 128] width 115 height 33
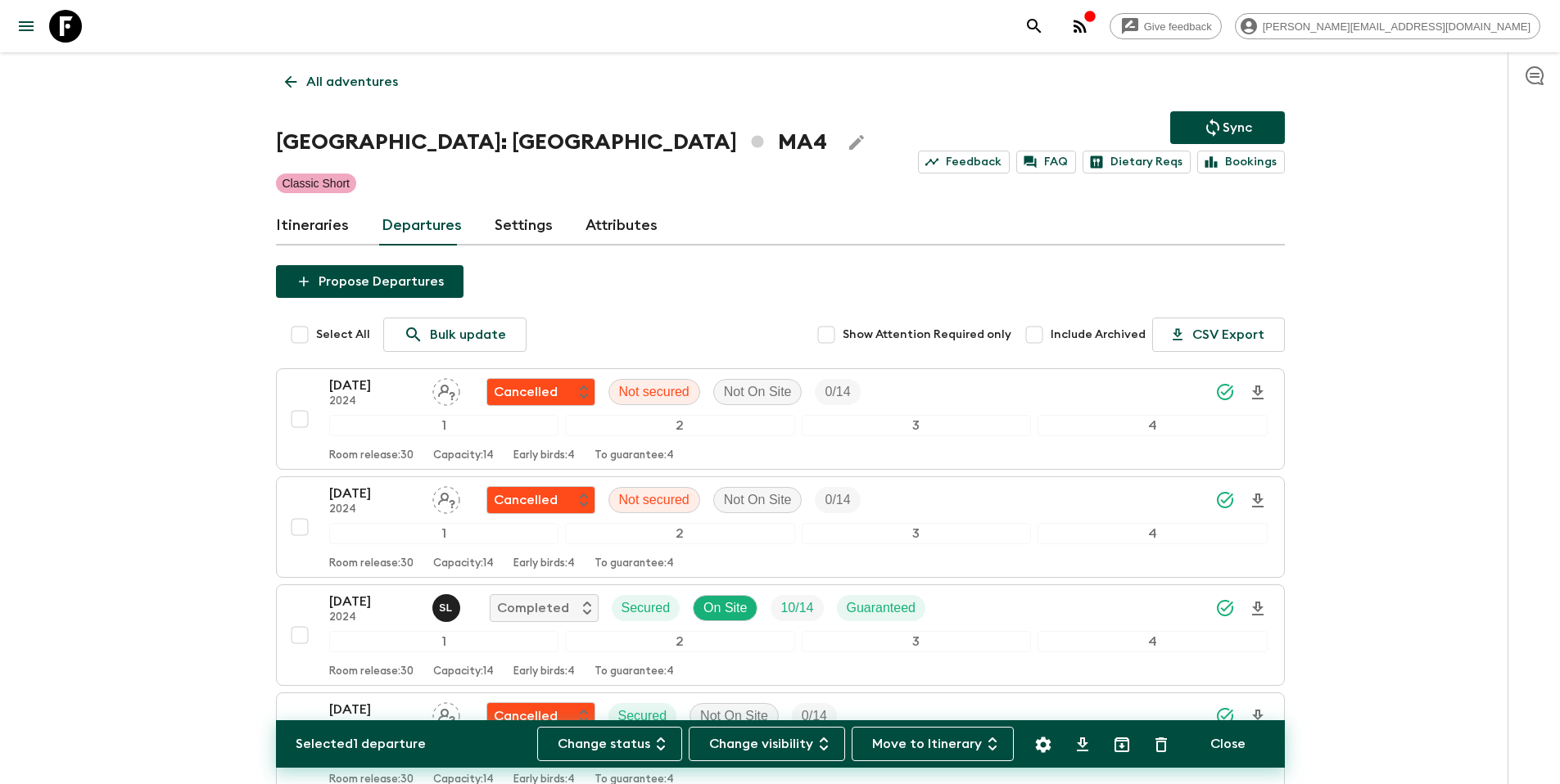
click at [360, 85] on p "All adventures" at bounding box center [352, 82] width 92 height 20
